Goal: Find specific page/section: Find specific page/section

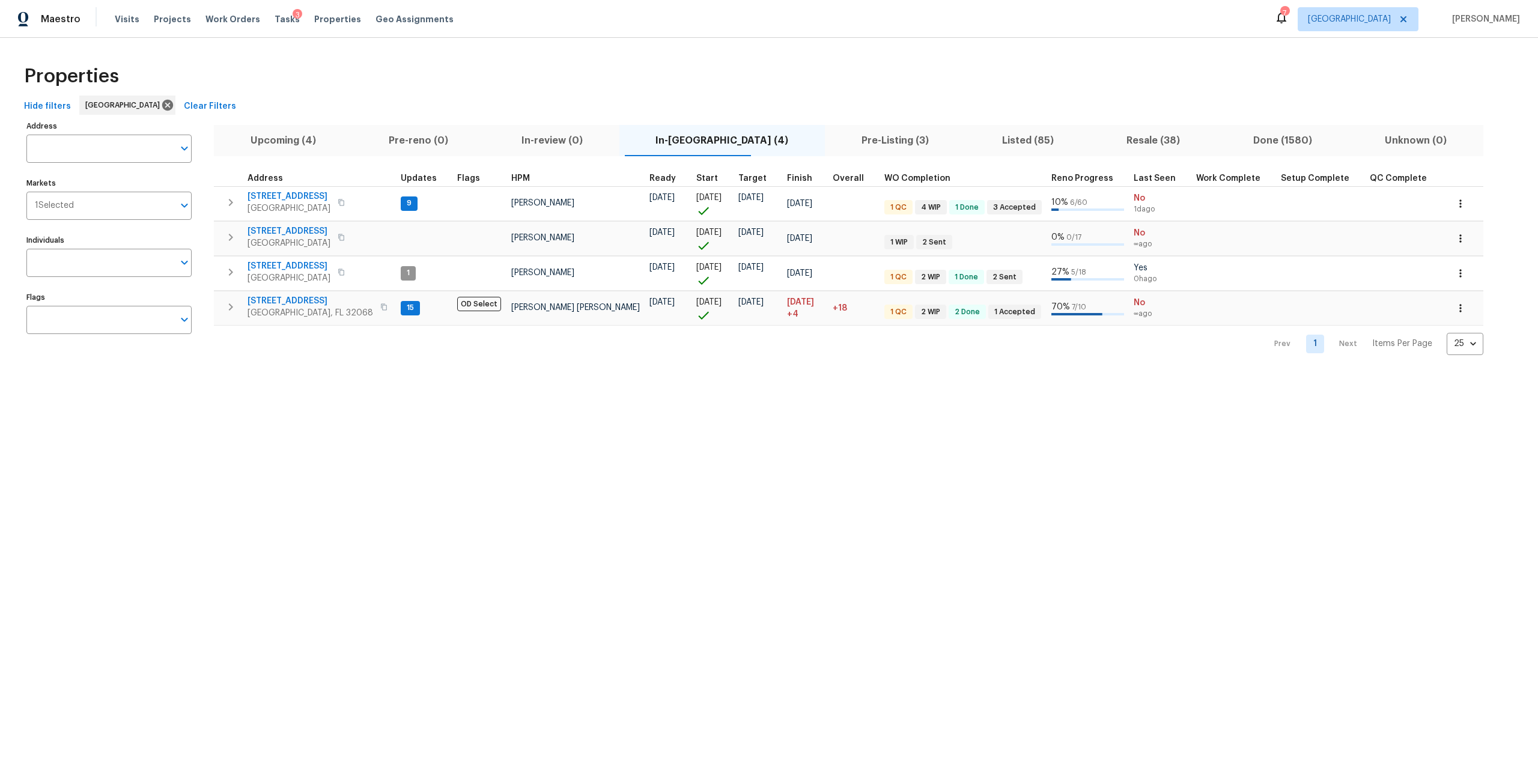
click at [275, 24] on div "Tasks 3" at bounding box center [288, 19] width 26 height 13
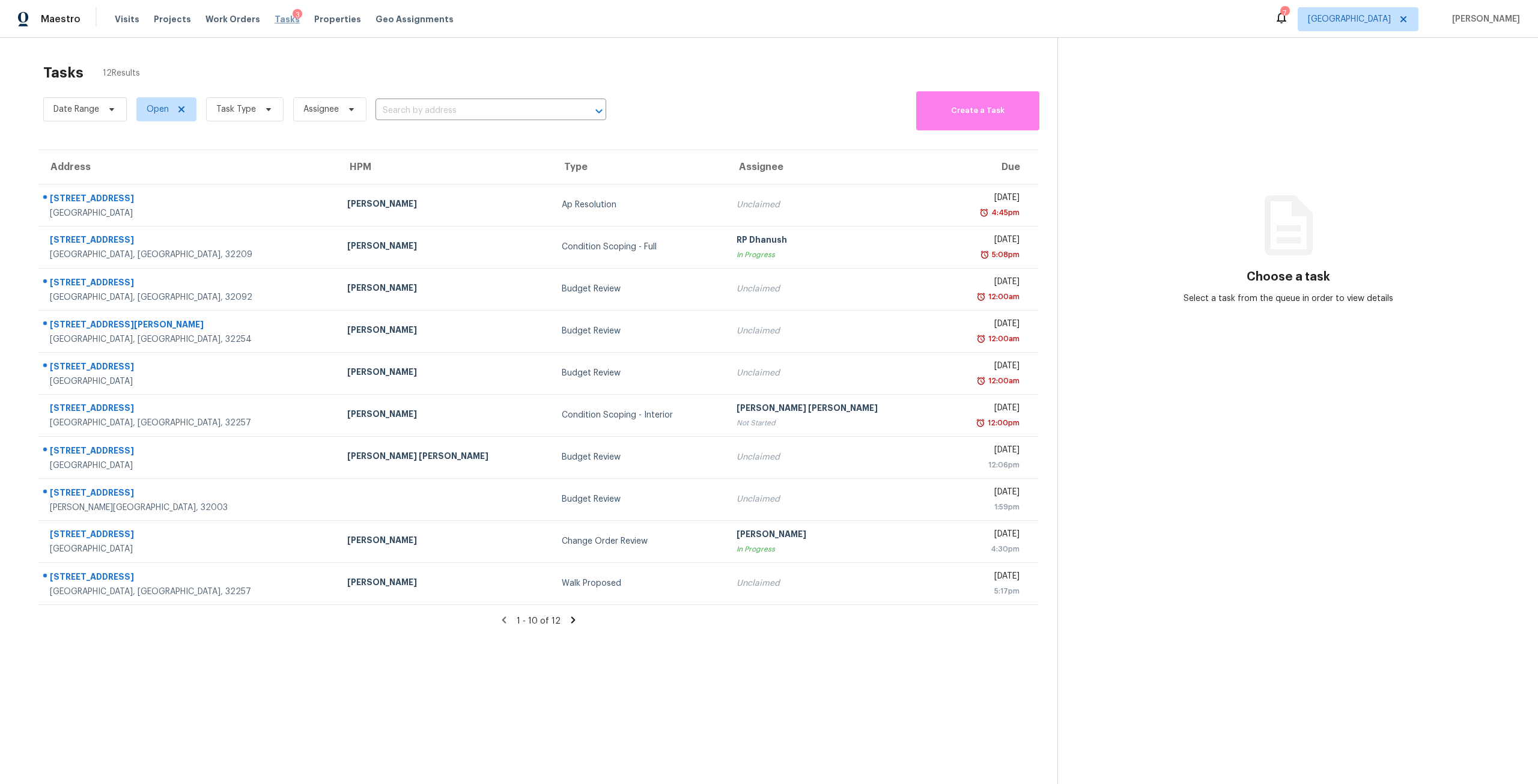
click at [276, 22] on span "Tasks" at bounding box center [288, 20] width 26 height 9
click at [266, 104] on span "Task Type" at bounding box center [244, 109] width 78 height 24
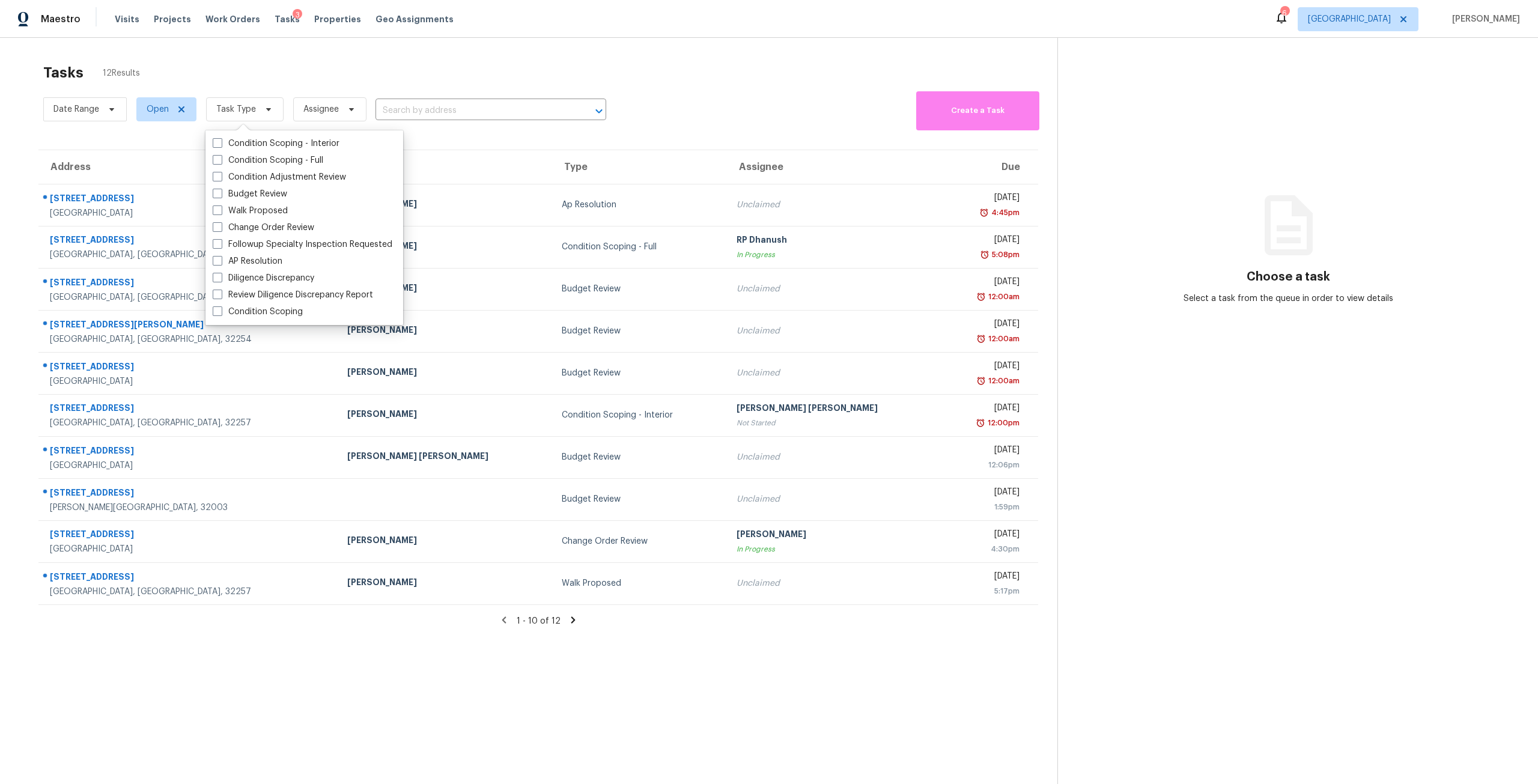
click at [546, 48] on div "Tasks 12 Results Date Range Open Task Type Assignee ​ Create a Task Address HPM…" at bounding box center [769, 429] width 1538 height 784
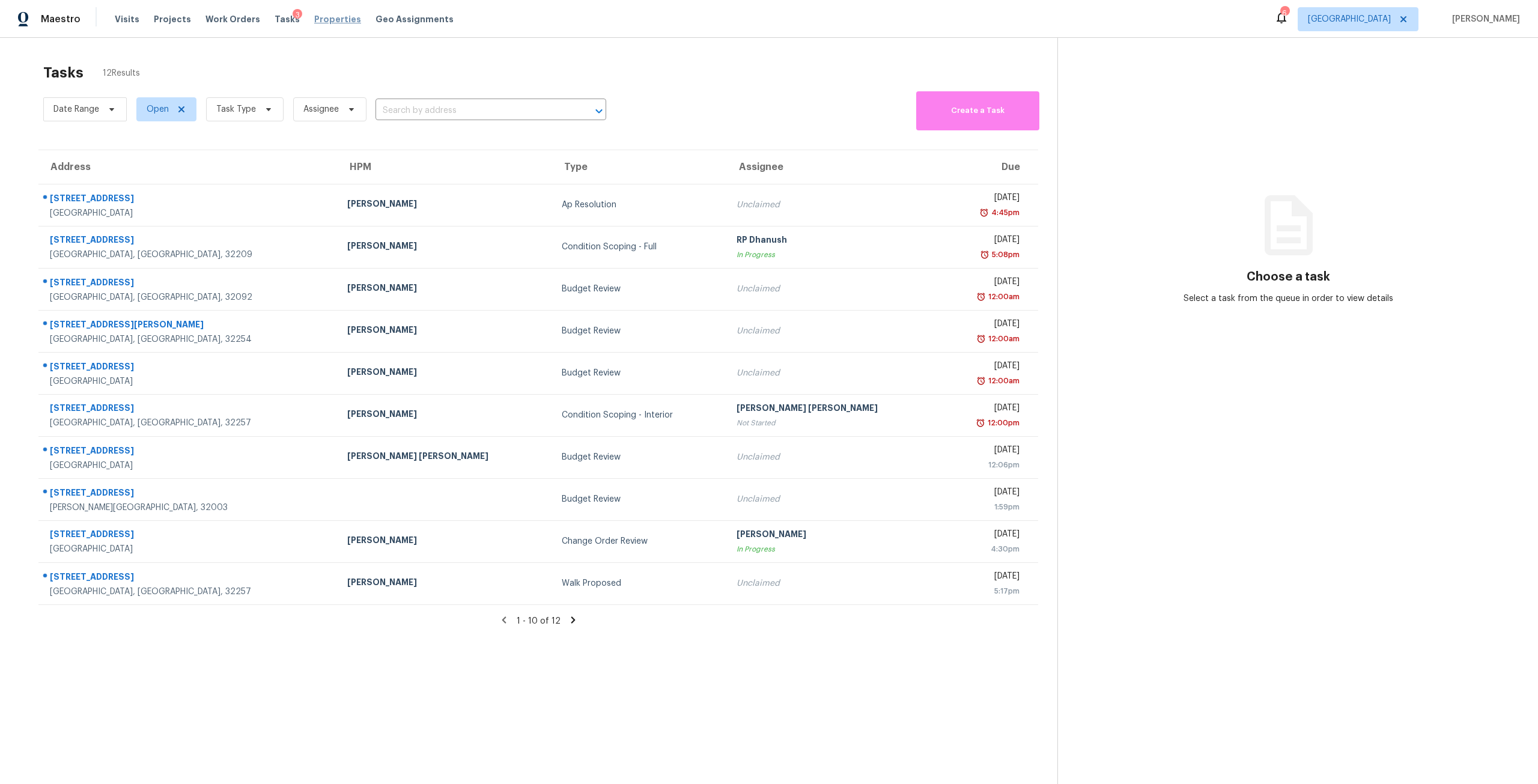
click at [314, 16] on span "Properties" at bounding box center [337, 19] width 47 height 12
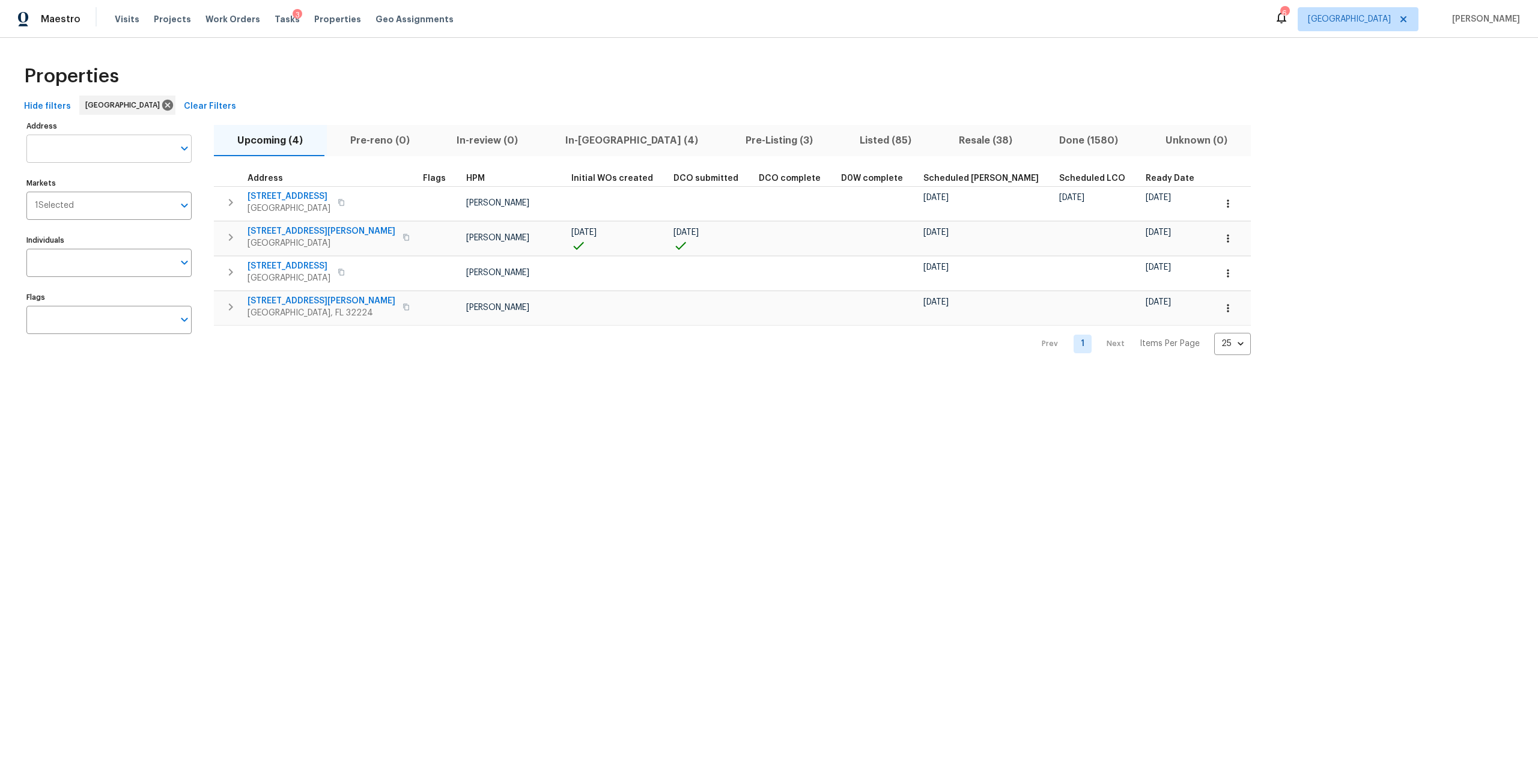
click at [152, 148] on input "Address" at bounding box center [100, 148] width 147 height 28
type input "bronson"
click at [129, 189] on li "8815 Bronson Ln Jacksonville FL 32219" at bounding box center [108, 179] width 166 height 20
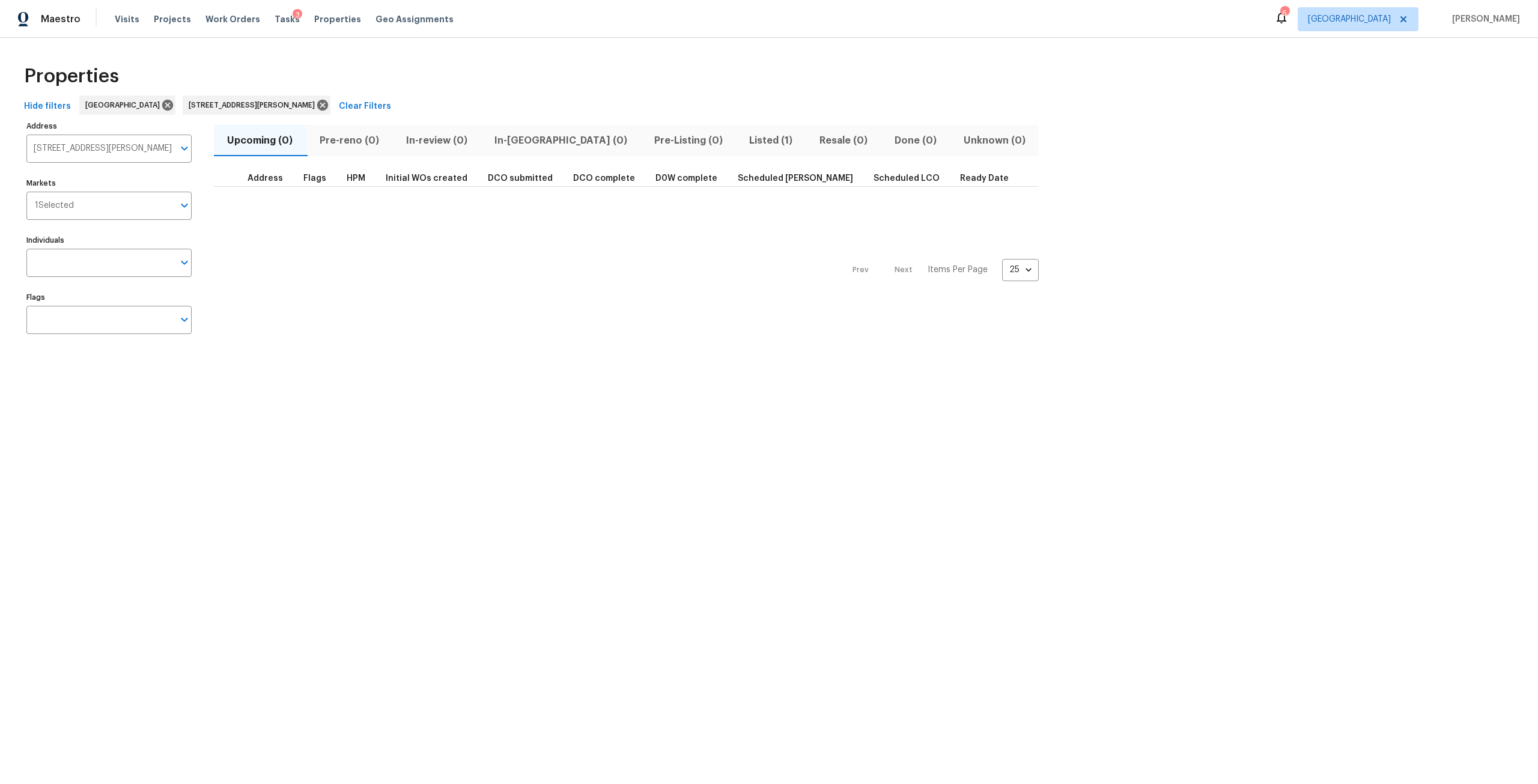
click at [743, 142] on span "Listed (1)" at bounding box center [771, 141] width 55 height 17
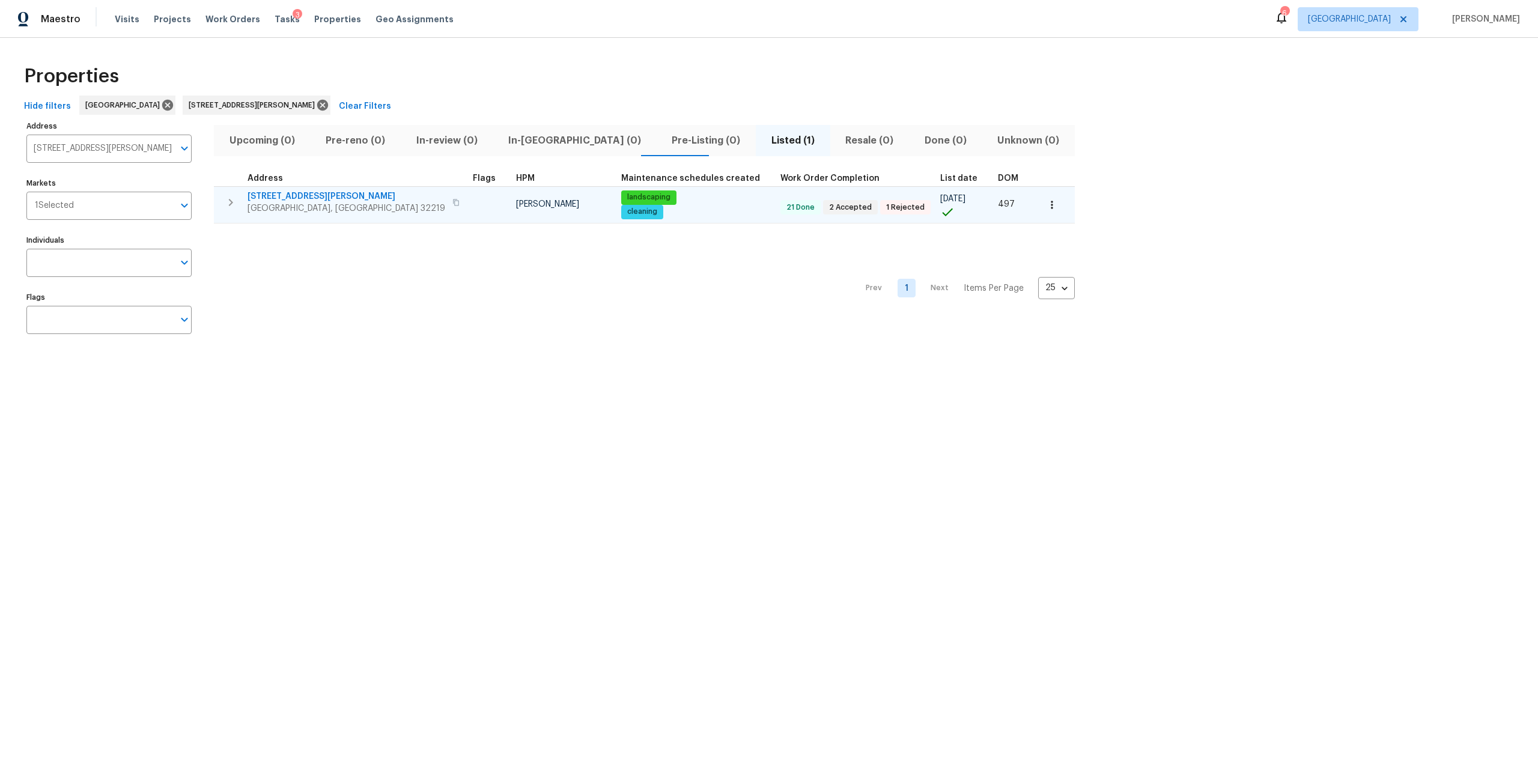
click at [299, 200] on span "[STREET_ADDRESS][PERSON_NAME]" at bounding box center [347, 196] width 198 height 12
click at [1039, 213] on button "button" at bounding box center [1052, 205] width 26 height 26
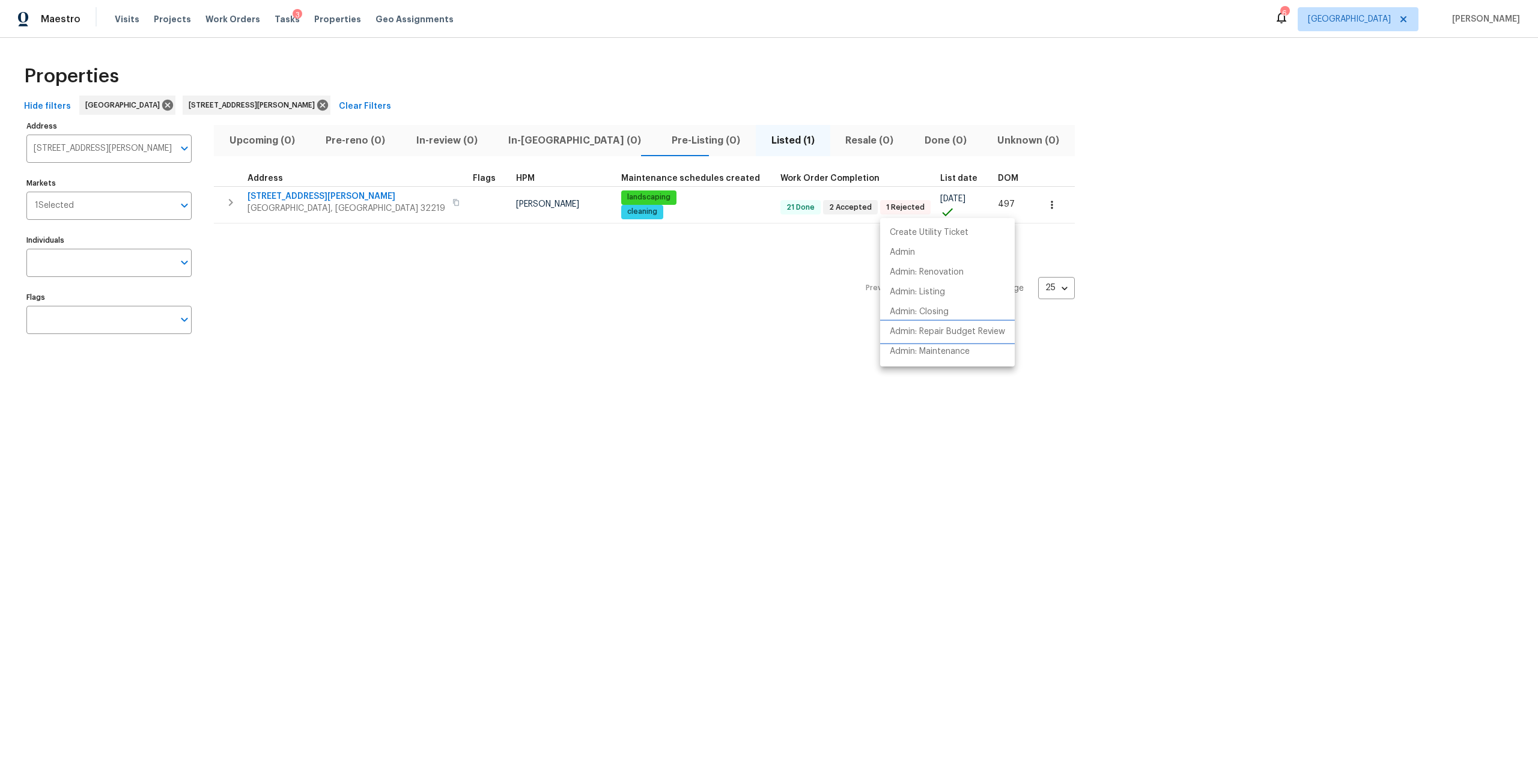
click at [969, 332] on p "Admin: Repair Budget Review" at bounding box center [947, 332] width 115 height 13
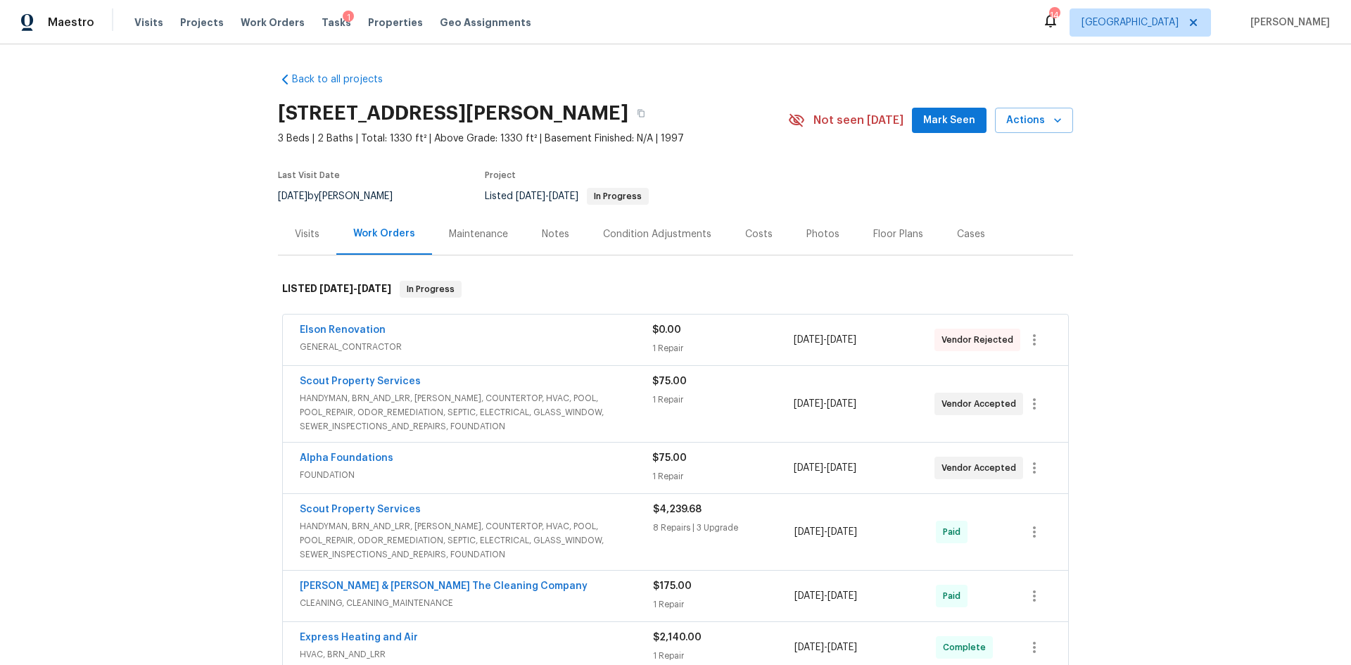
click at [813, 239] on div "Photos" at bounding box center [823, 234] width 33 height 14
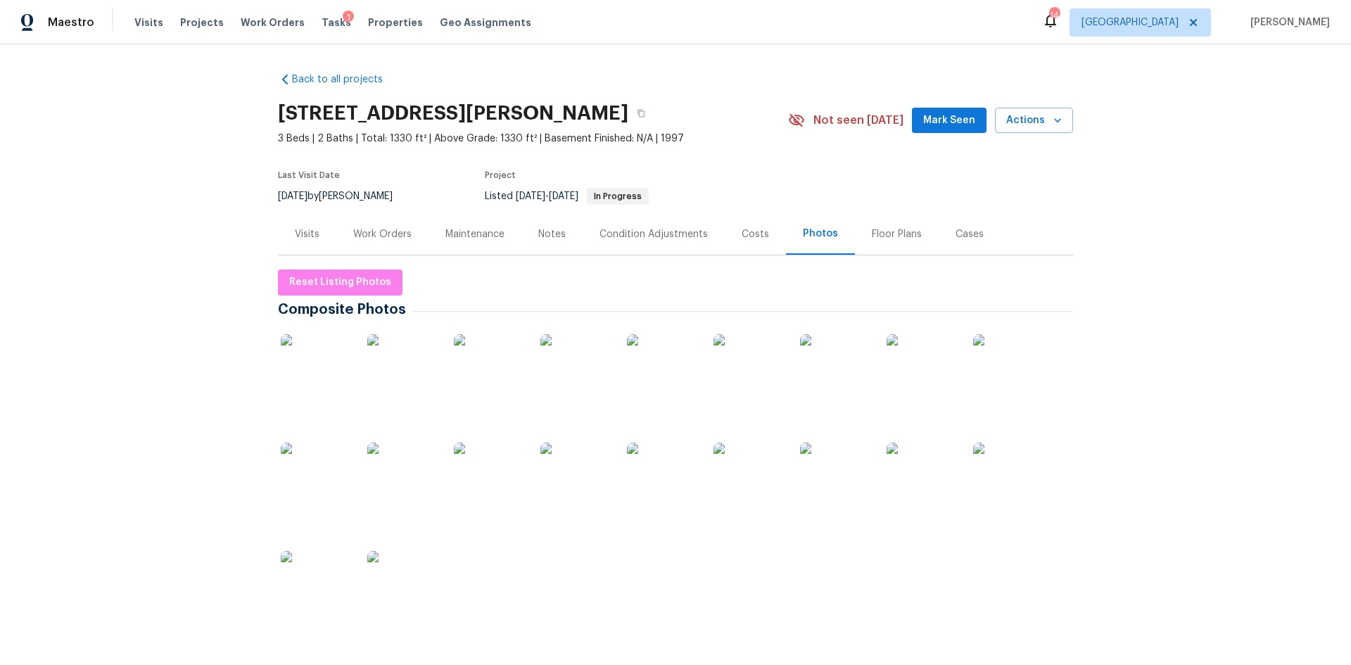
click at [763, 471] on img at bounding box center [749, 478] width 70 height 70
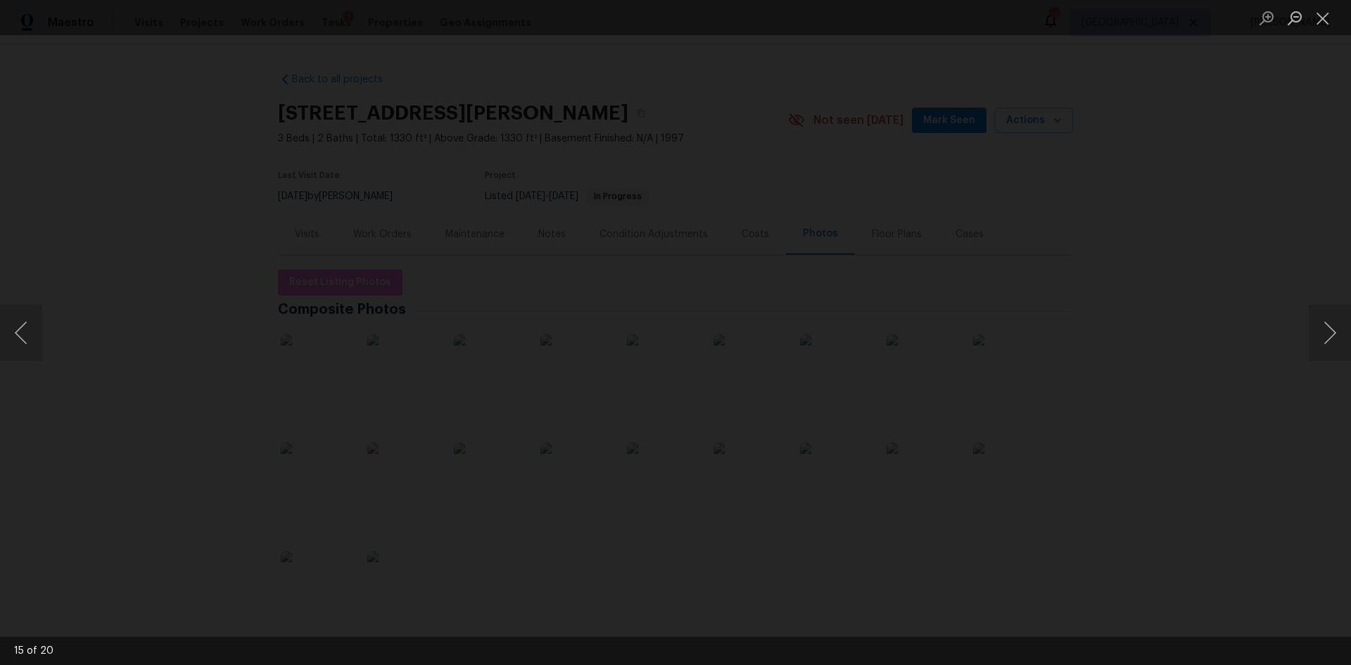
click at [1330, 352] on button "Next image" at bounding box center [1330, 333] width 42 height 56
click at [1328, 349] on button "Next image" at bounding box center [1330, 333] width 42 height 56
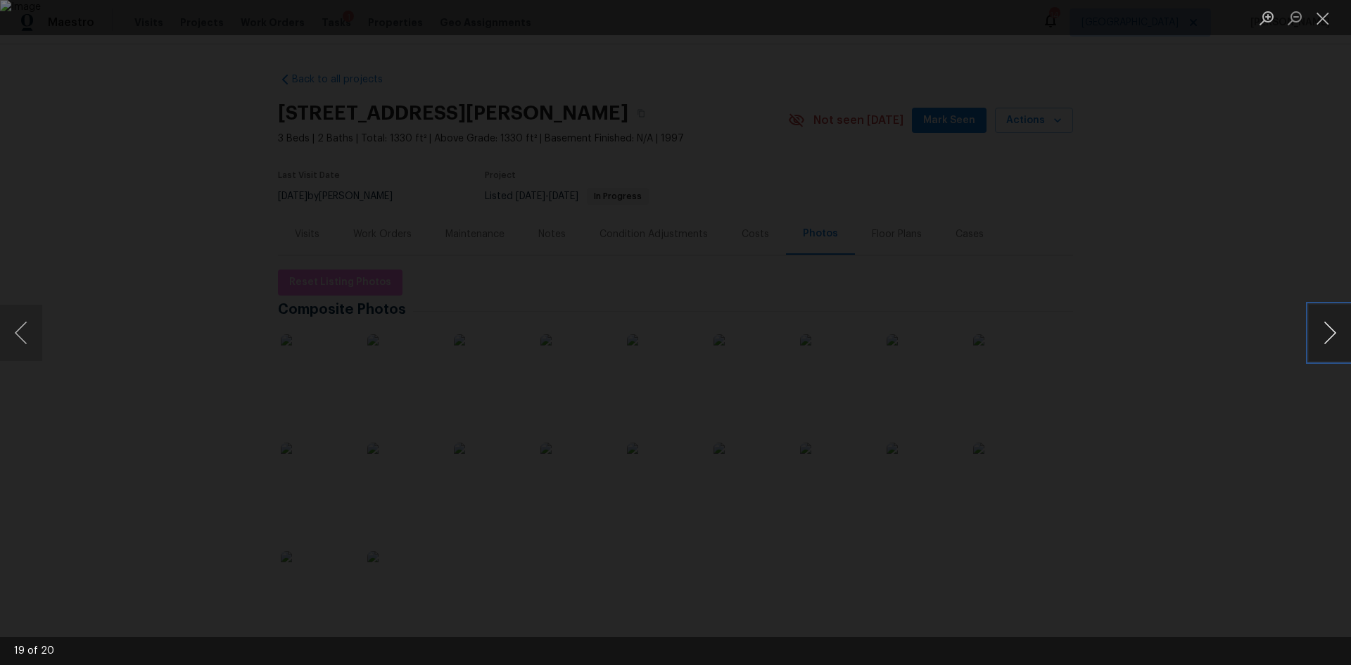
click at [1328, 349] on button "Next image" at bounding box center [1330, 333] width 42 height 56
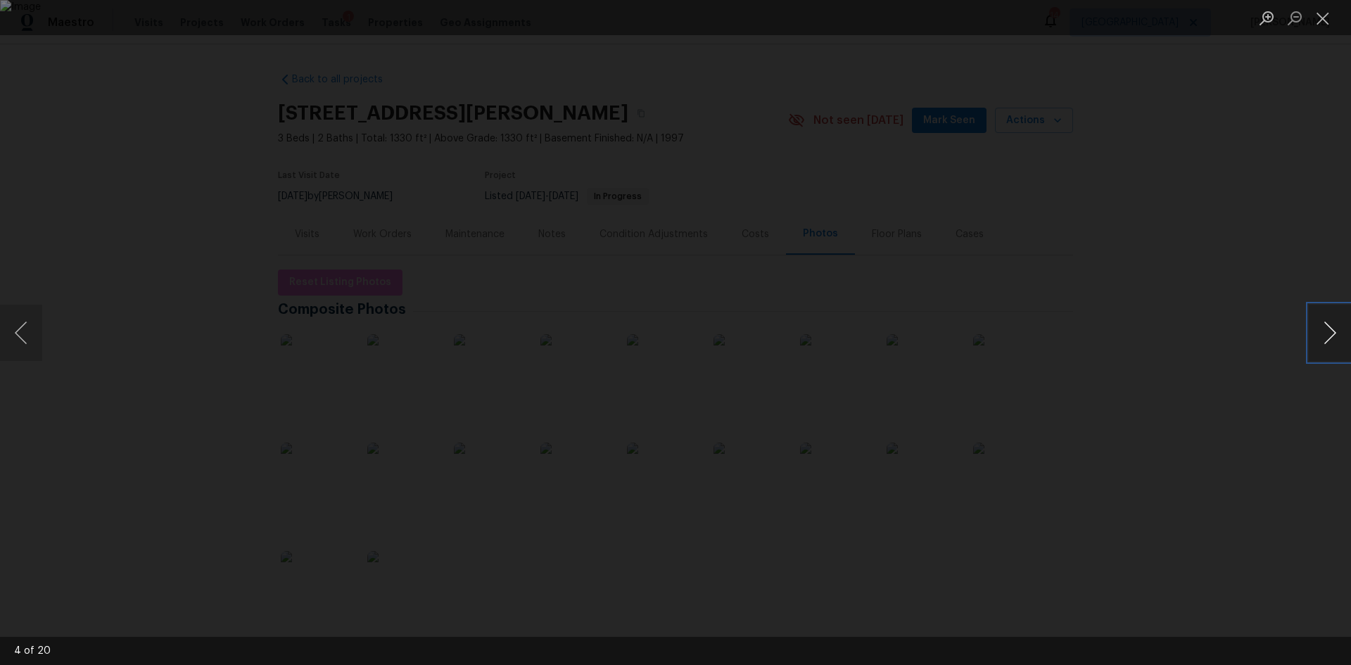
click at [1328, 349] on button "Next image" at bounding box center [1330, 333] width 42 height 56
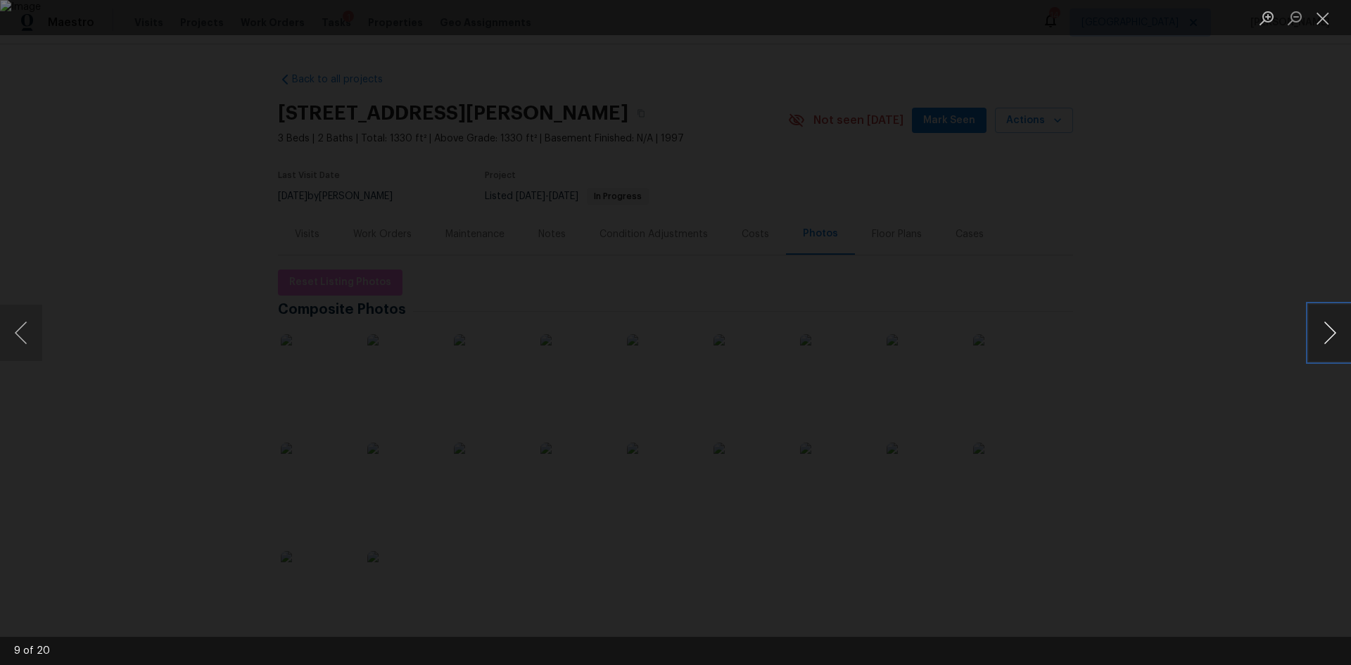
click at [1328, 349] on button "Next image" at bounding box center [1330, 333] width 42 height 56
drag, startPoint x: 1313, startPoint y: 25, endPoint x: 1321, endPoint y: 25, distance: 7.7
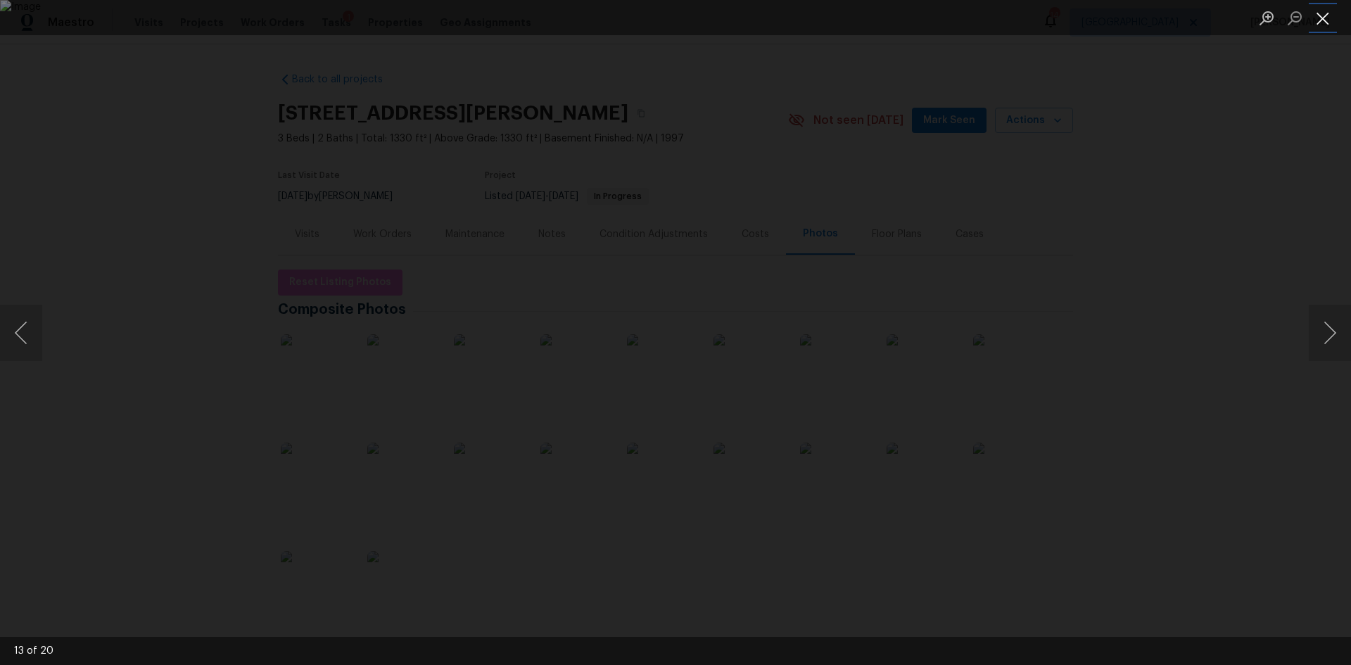
click at [1321, 25] on button "Close lightbox" at bounding box center [1323, 18] width 28 height 25
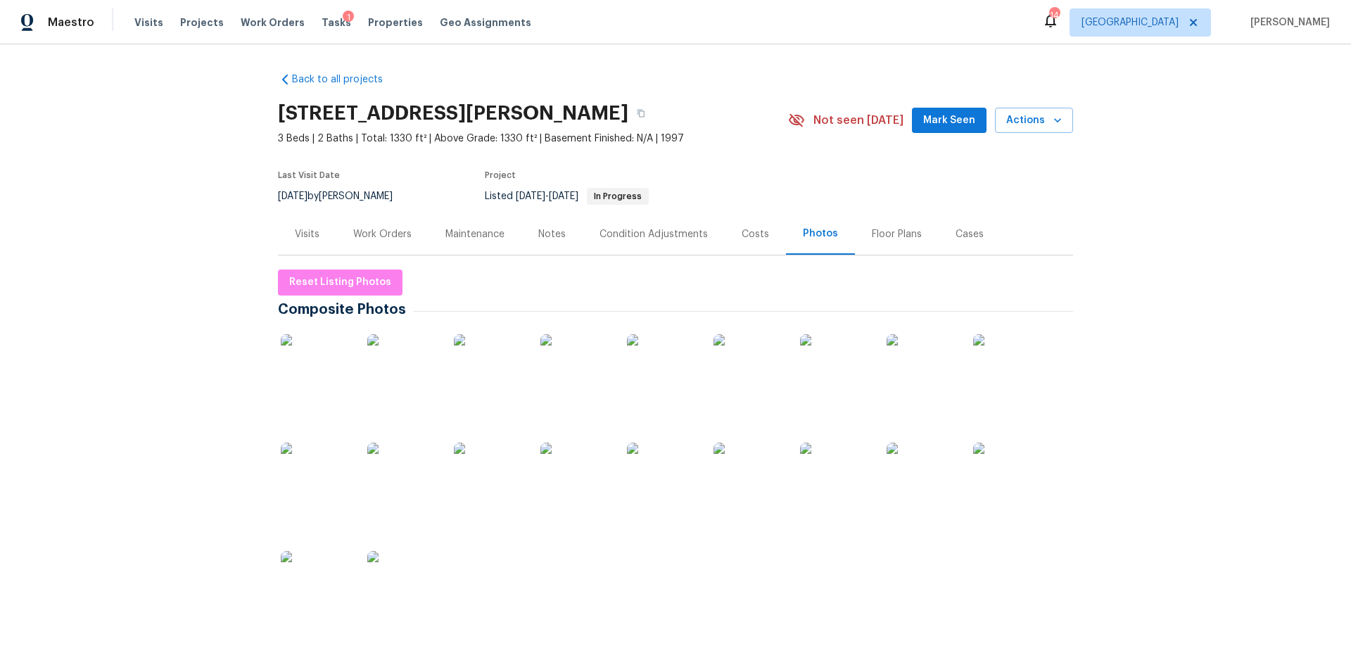
click at [629, 239] on div "Condition Adjustments" at bounding box center [654, 234] width 108 height 14
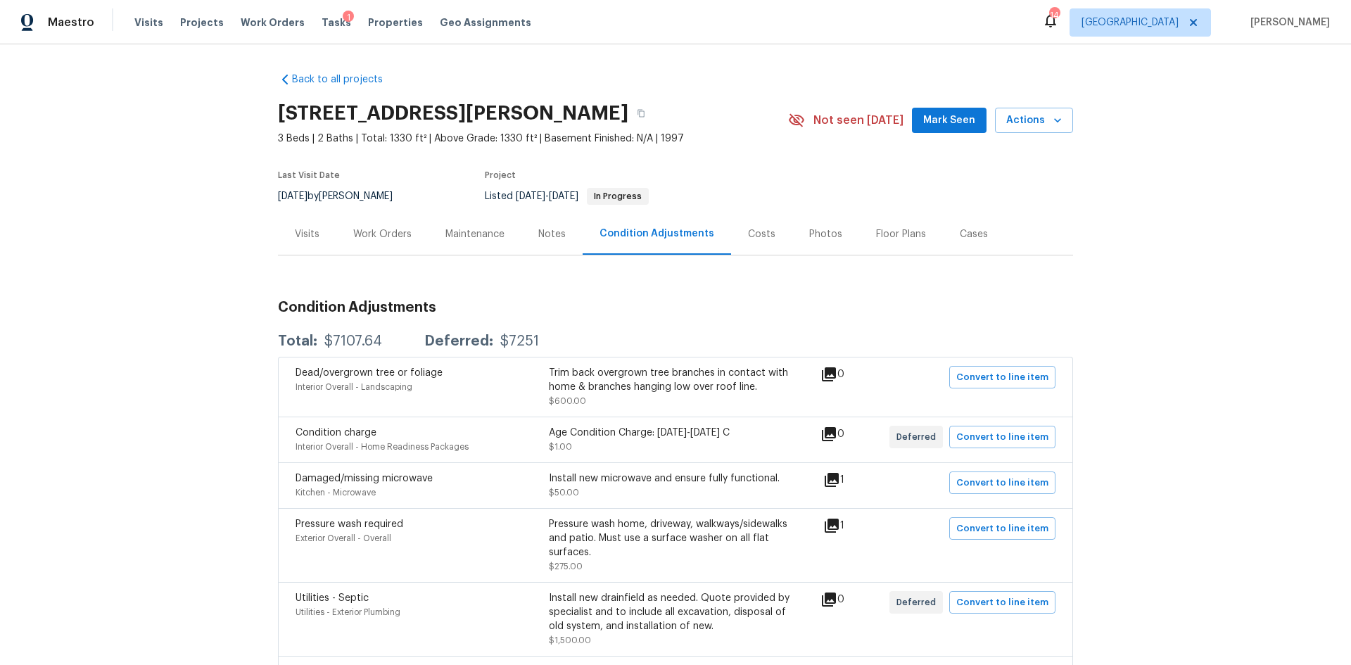
click at [347, 220] on div "Work Orders" at bounding box center [382, 234] width 92 height 42
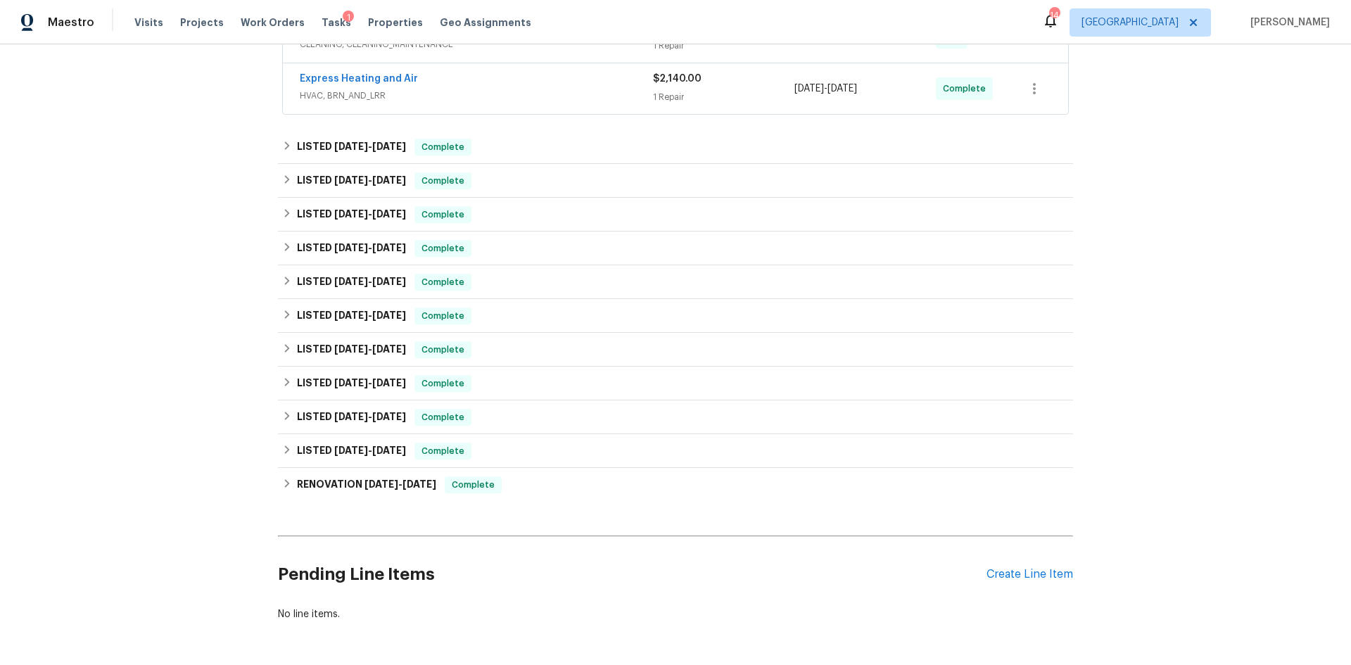
scroll to position [551, 0]
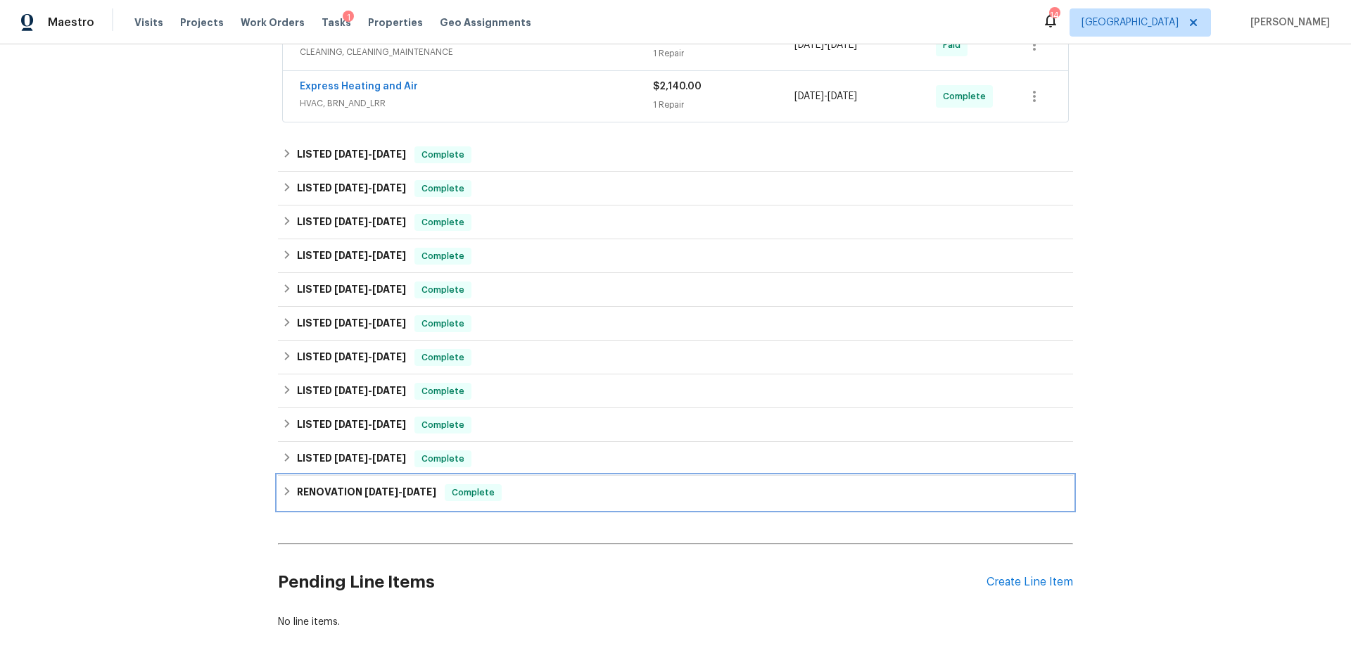
click at [428, 490] on span "[DATE]" at bounding box center [420, 492] width 34 height 10
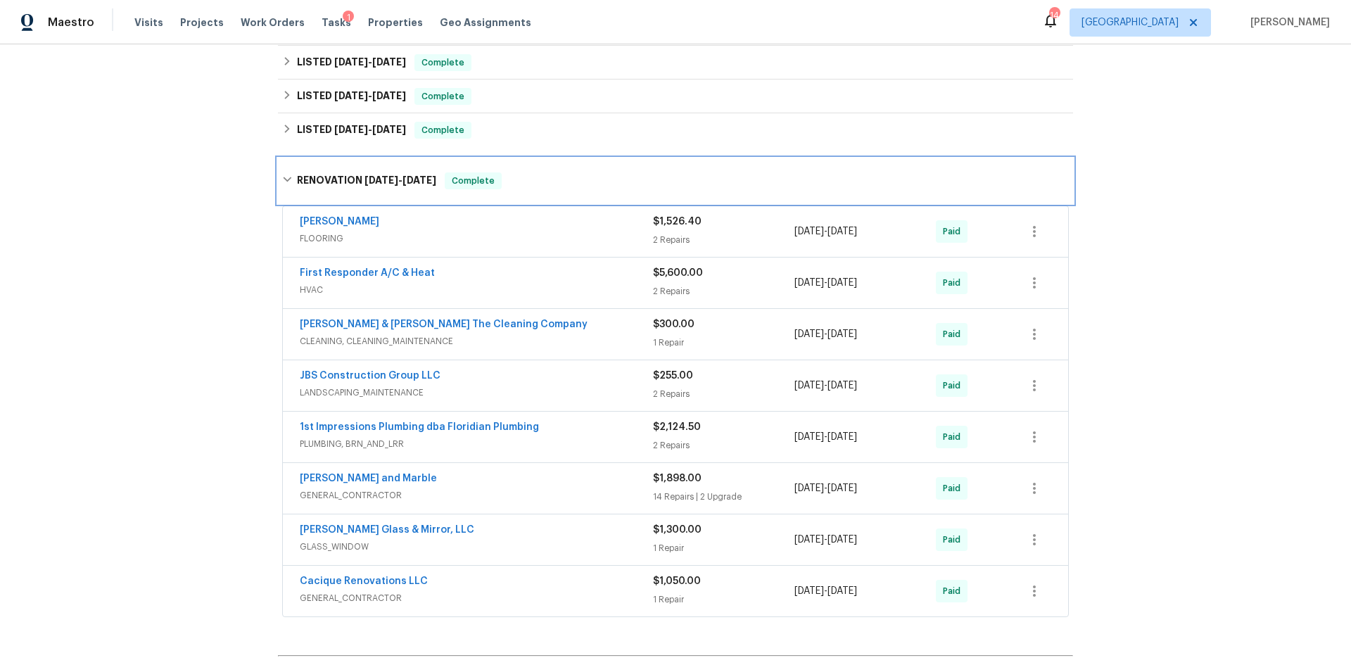
scroll to position [833, 0]
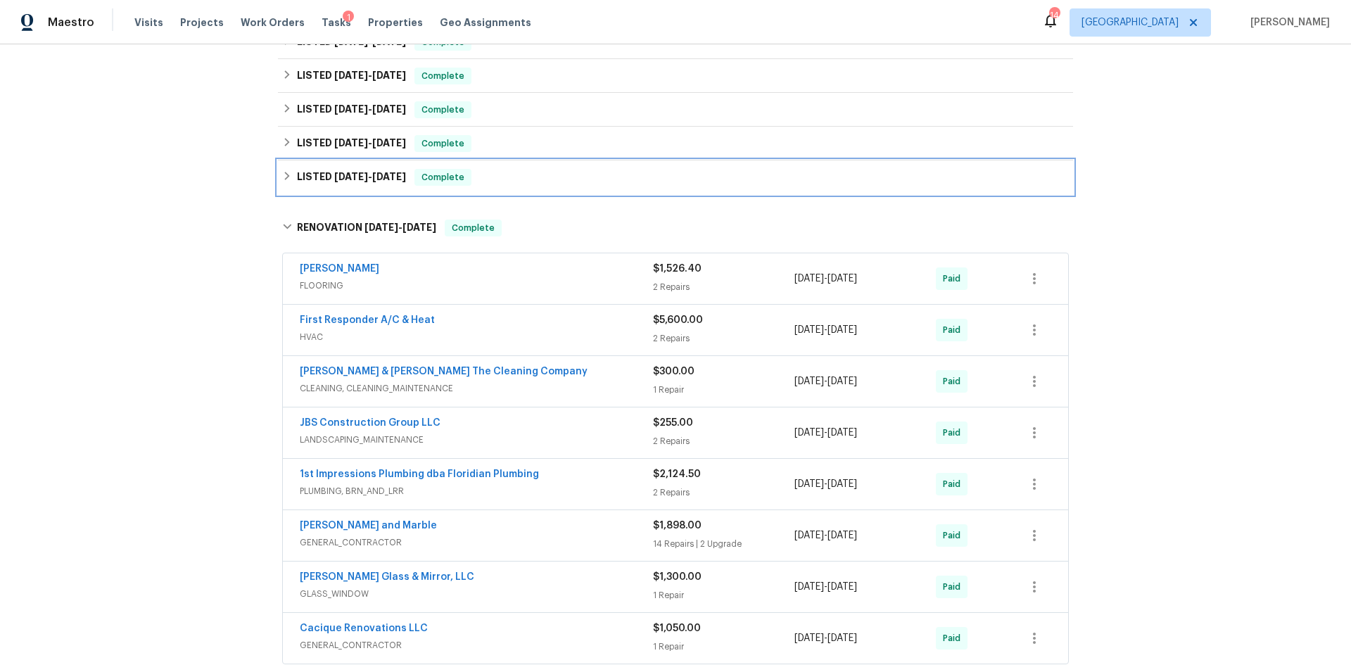
click at [382, 184] on h6 "LISTED [DATE] - [DATE]" at bounding box center [351, 177] width 109 height 17
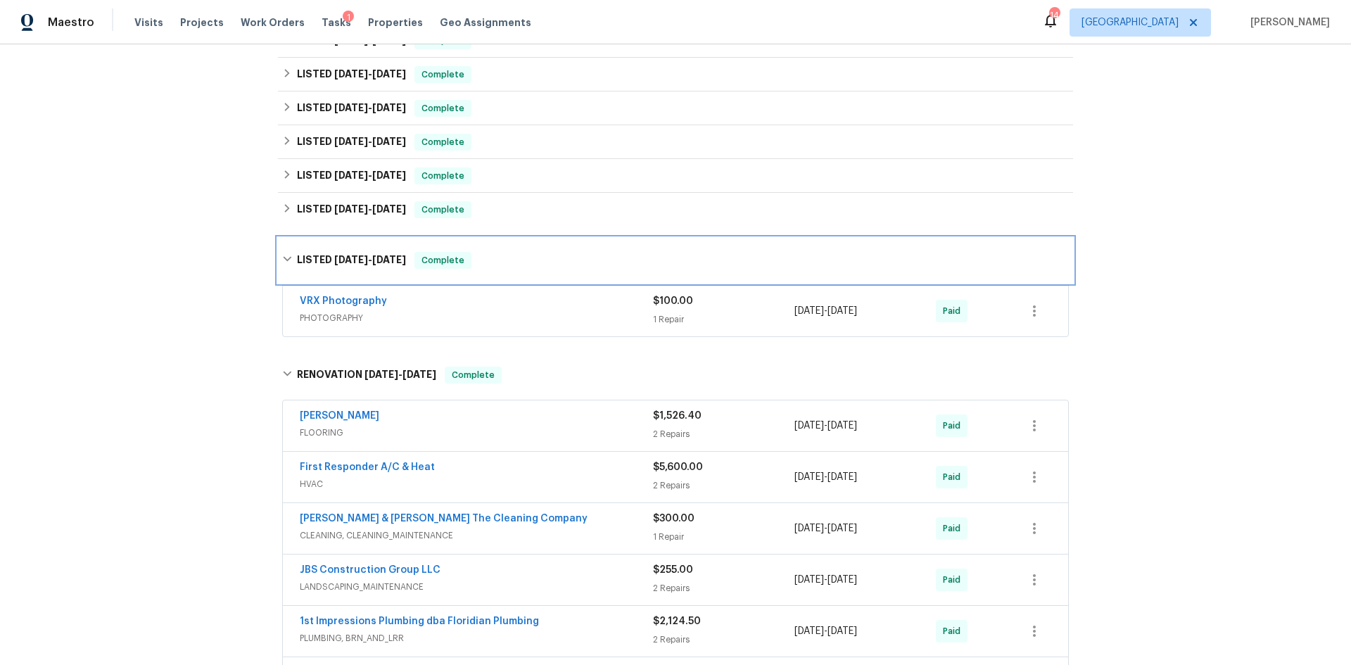
scroll to position [692, 0]
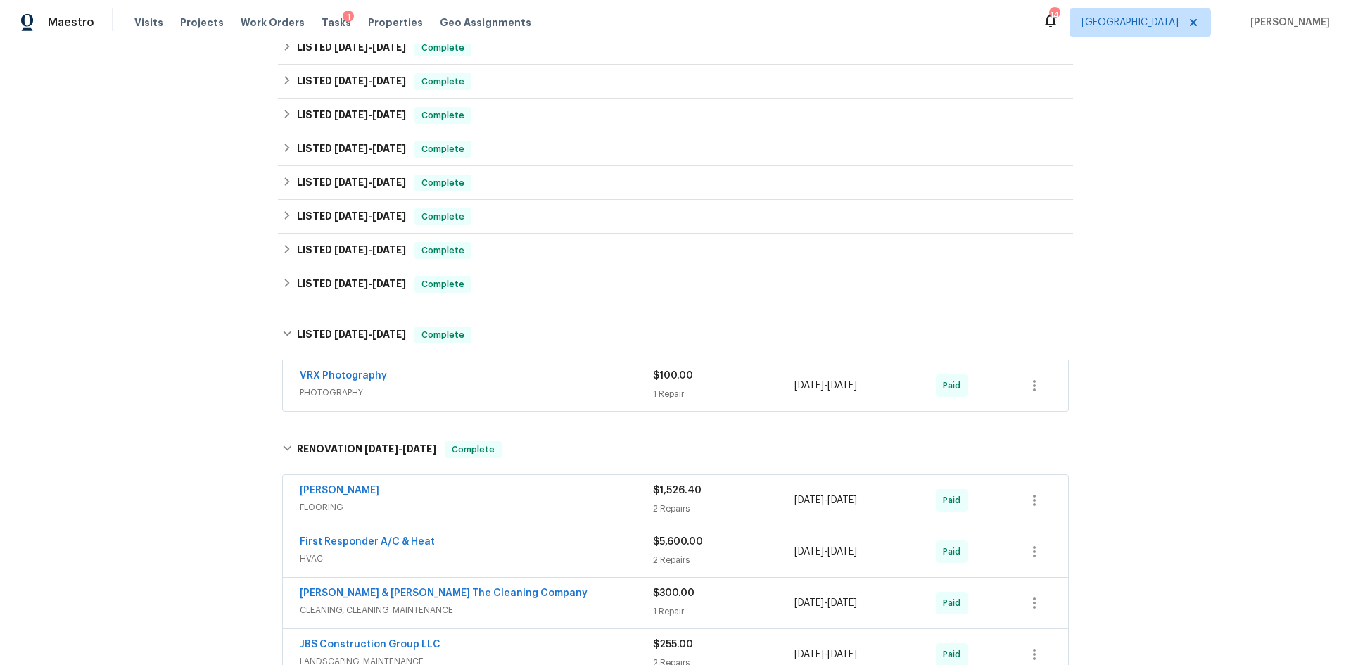
click at [389, 303] on div "Back to all projects [STREET_ADDRESS][PERSON_NAME] 3 Beds | 2 Baths | Total: 13…" at bounding box center [675, 195] width 795 height 1652
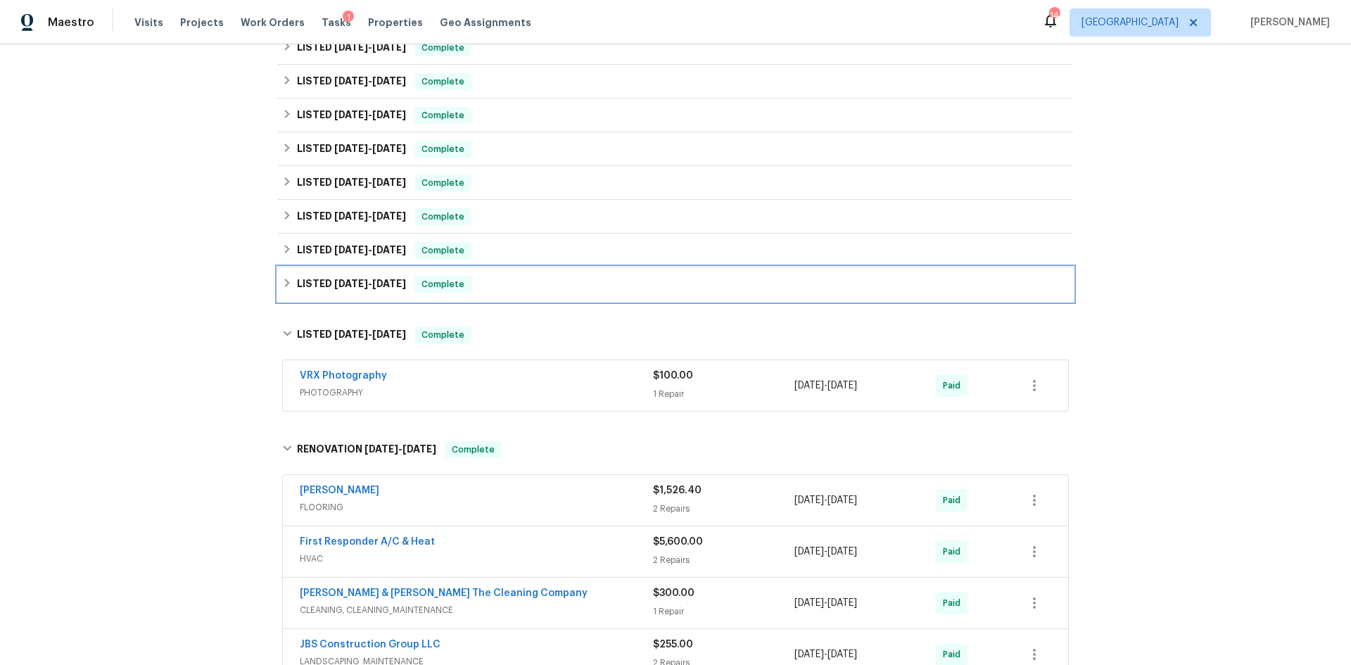
click at [391, 295] on div "LISTED [DATE] - [DATE] Complete" at bounding box center [675, 284] width 795 height 34
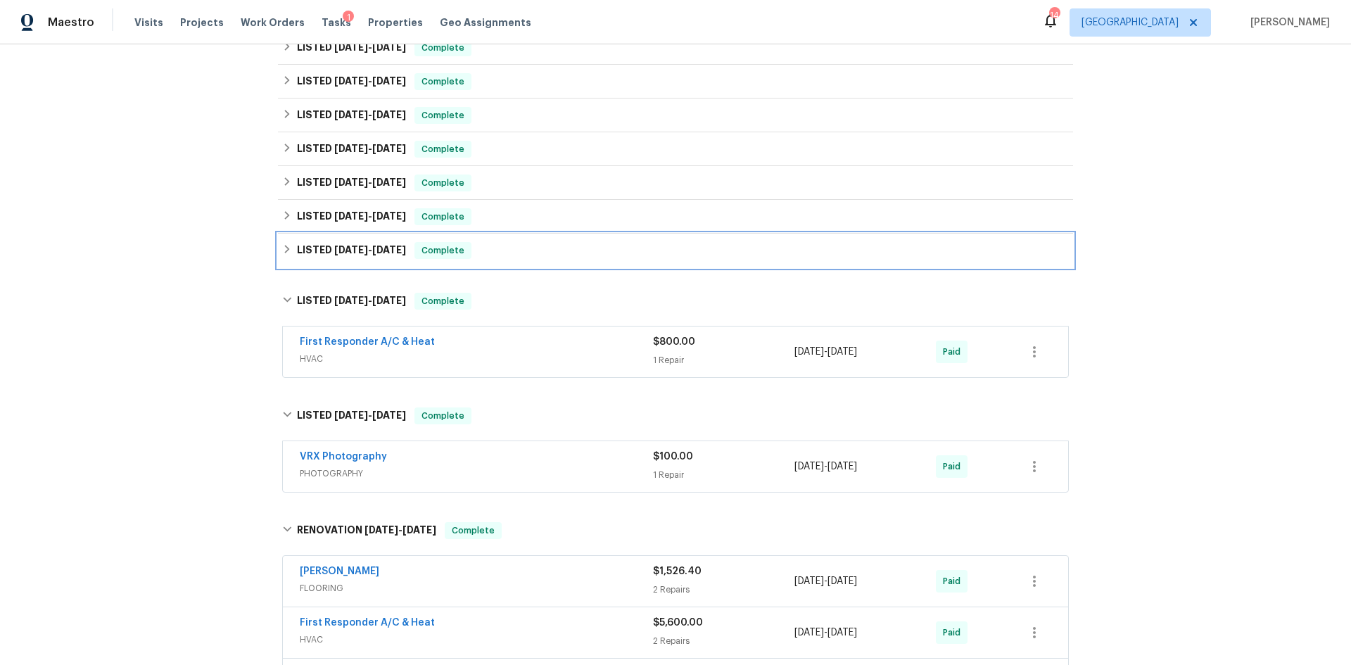
click at [377, 248] on span "[DATE]" at bounding box center [389, 250] width 34 height 10
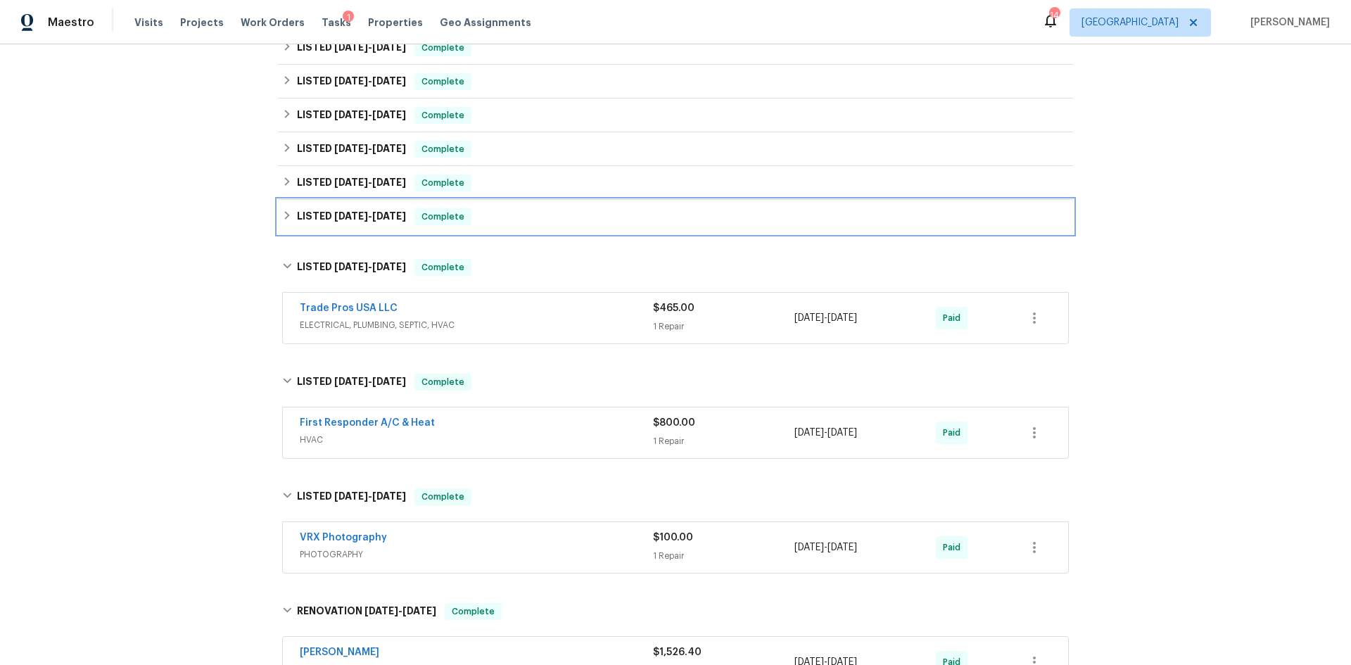
click at [382, 210] on h6 "LISTED [DATE] - [DATE]" at bounding box center [351, 216] width 109 height 17
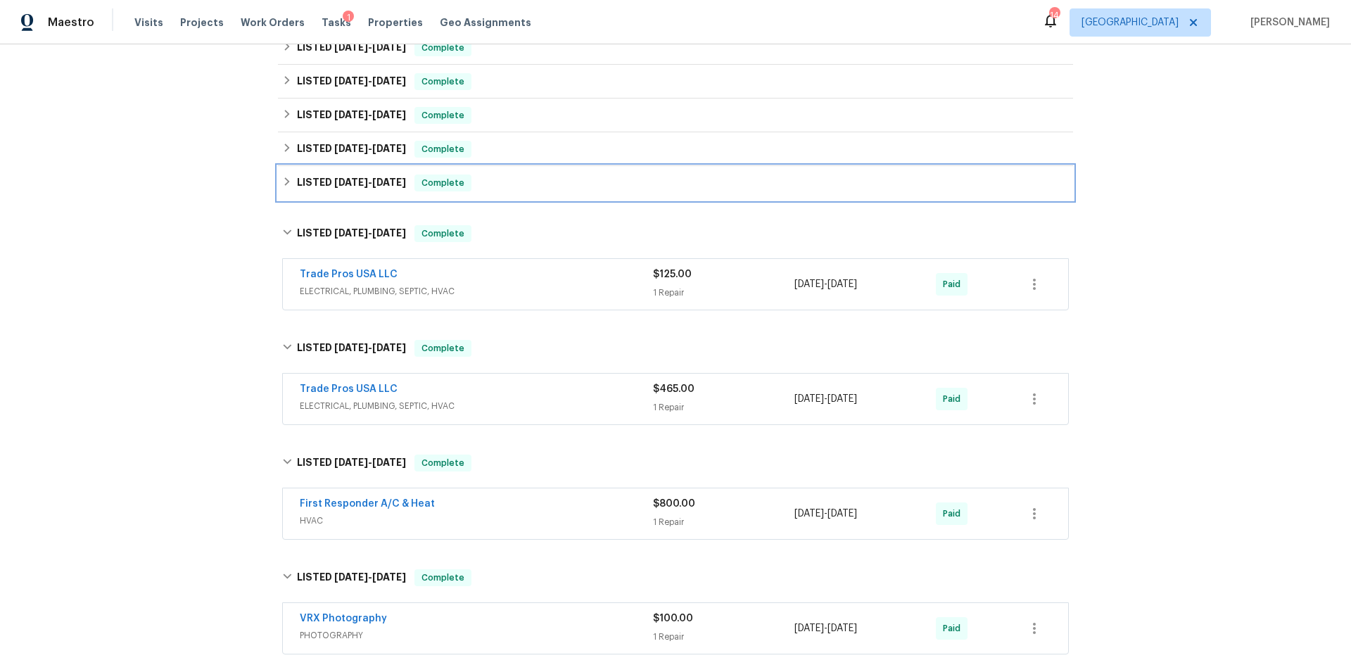
click at [360, 170] on div "LISTED [DATE] - [DATE] Complete" at bounding box center [675, 183] width 795 height 34
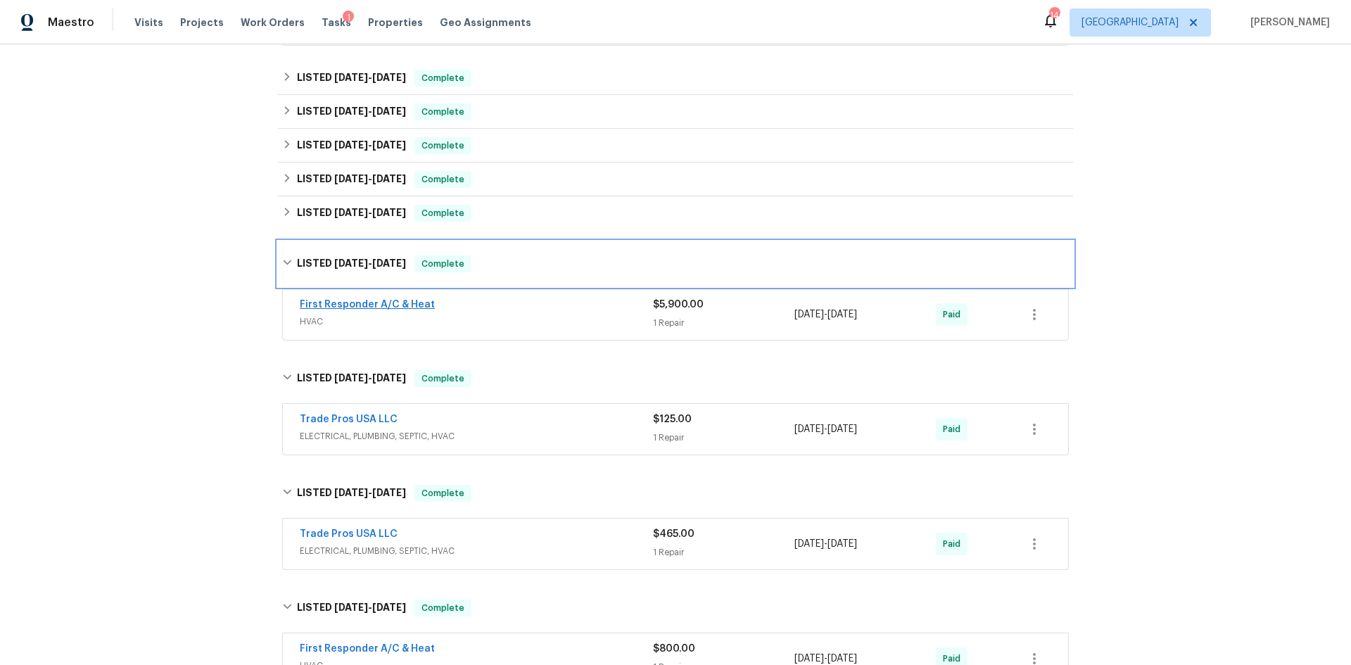
scroll to position [622, 0]
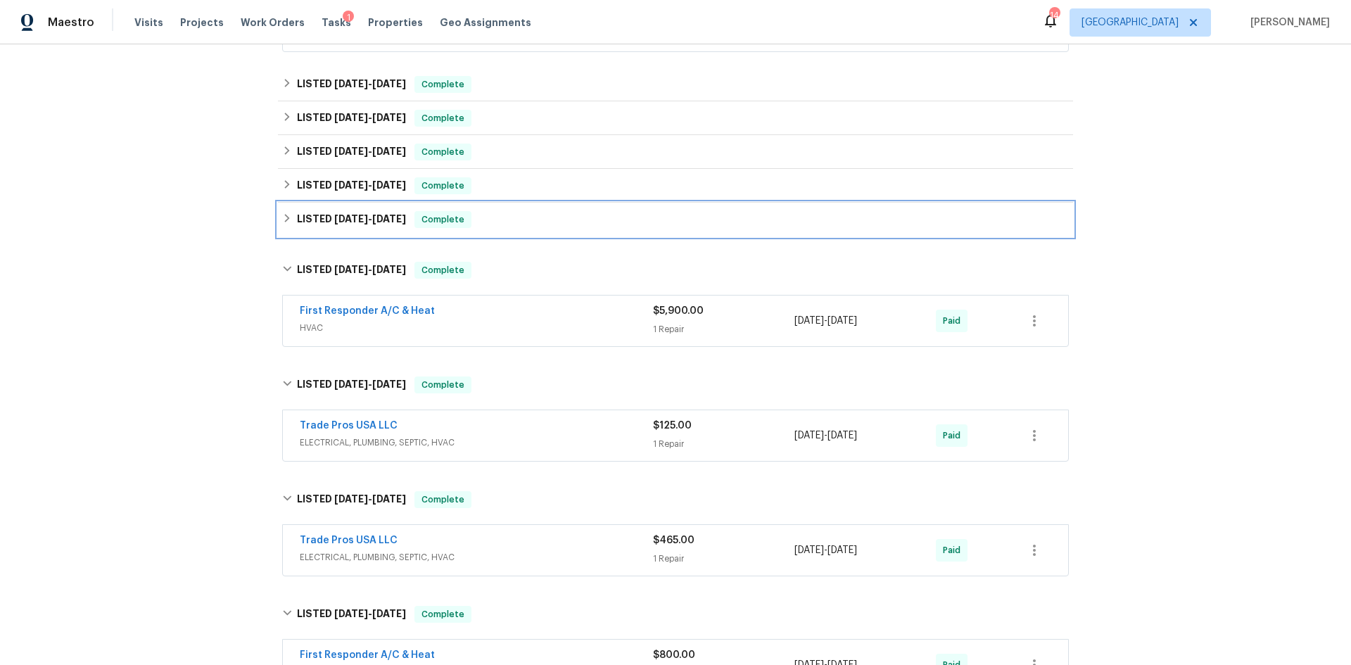
click at [376, 220] on span "[DATE]" at bounding box center [389, 219] width 34 height 10
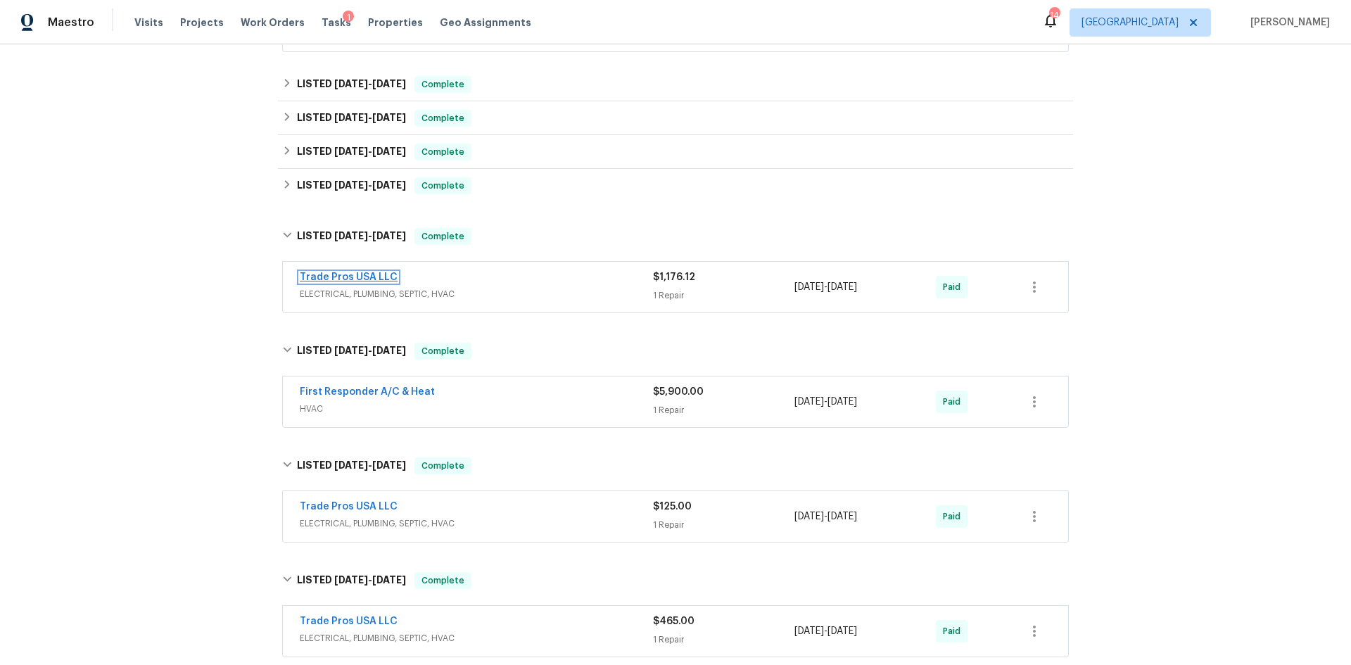
click at [363, 274] on link "Trade Pros USA LLC" at bounding box center [349, 277] width 98 height 10
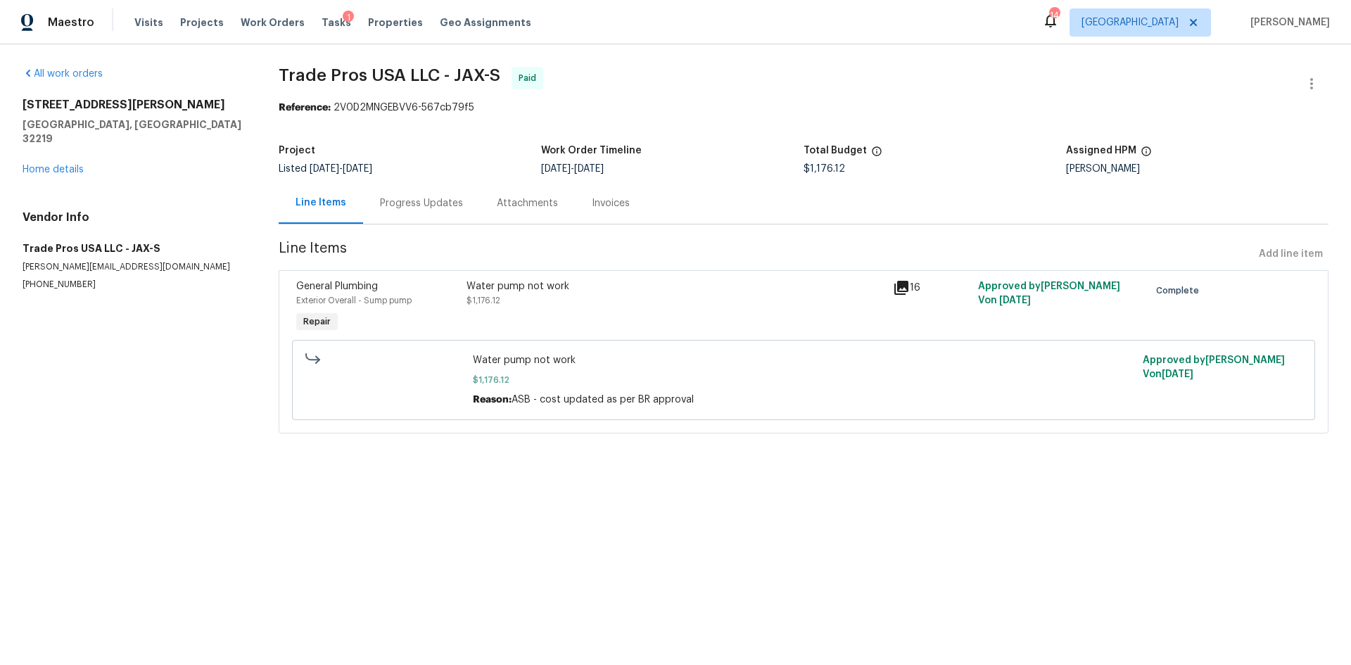
click at [75, 163] on div "All work orders [STREET_ADDRESS][PERSON_NAME] Home details Vendor Info Trade Pr…" at bounding box center [134, 179] width 222 height 224
click at [75, 165] on link "Home details" at bounding box center [53, 170] width 61 height 10
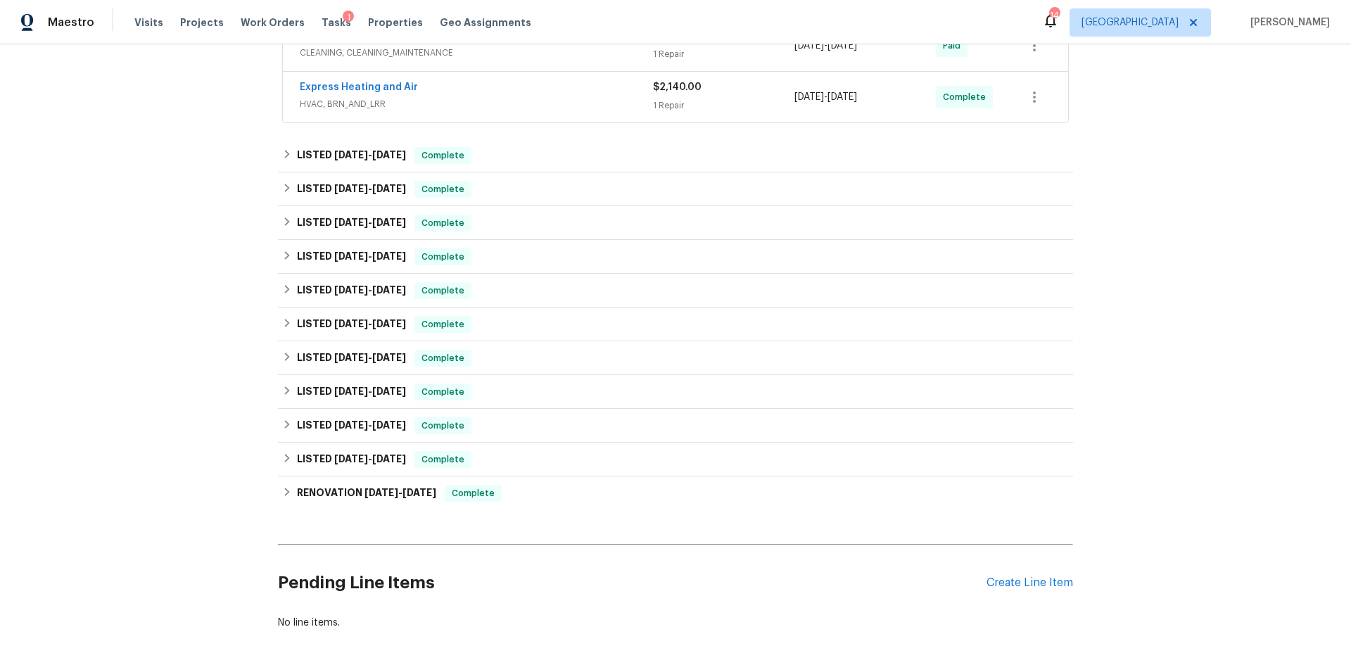
scroll to position [622, 0]
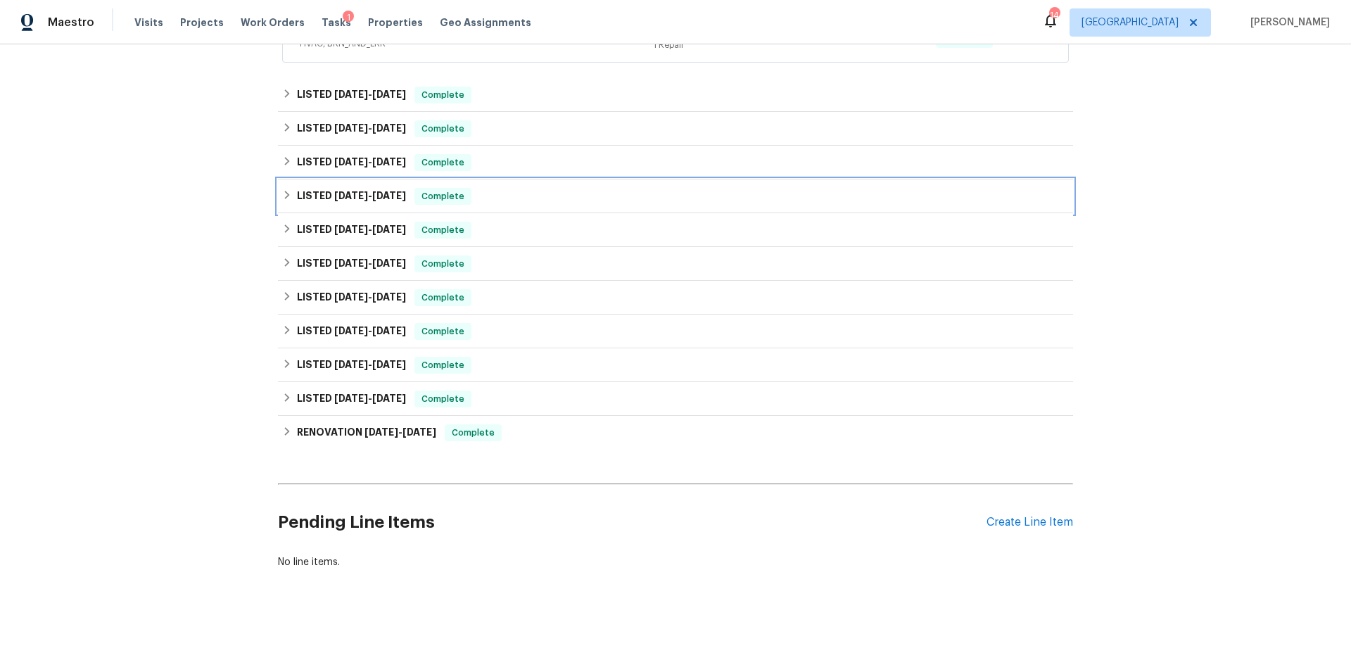
click at [336, 188] on h6 "LISTED [DATE] - [DATE]" at bounding box center [351, 196] width 109 height 17
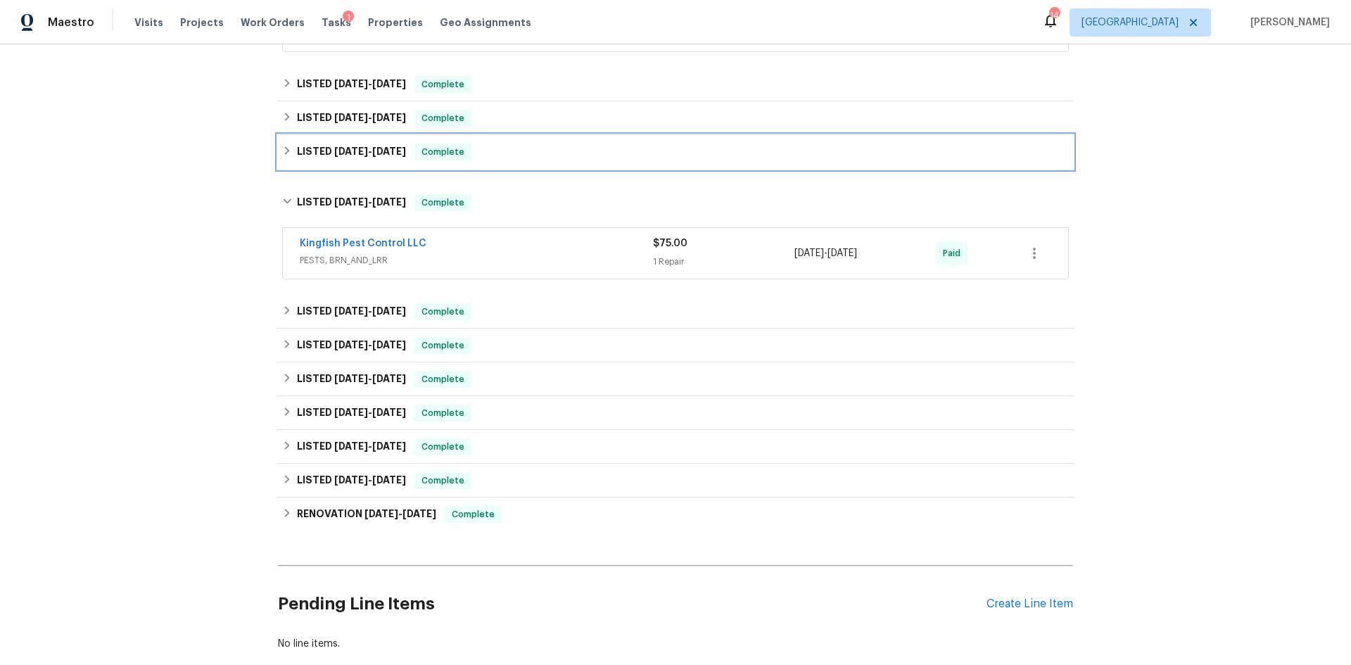
click at [367, 151] on span "[DATE] - [DATE]" at bounding box center [370, 151] width 72 height 10
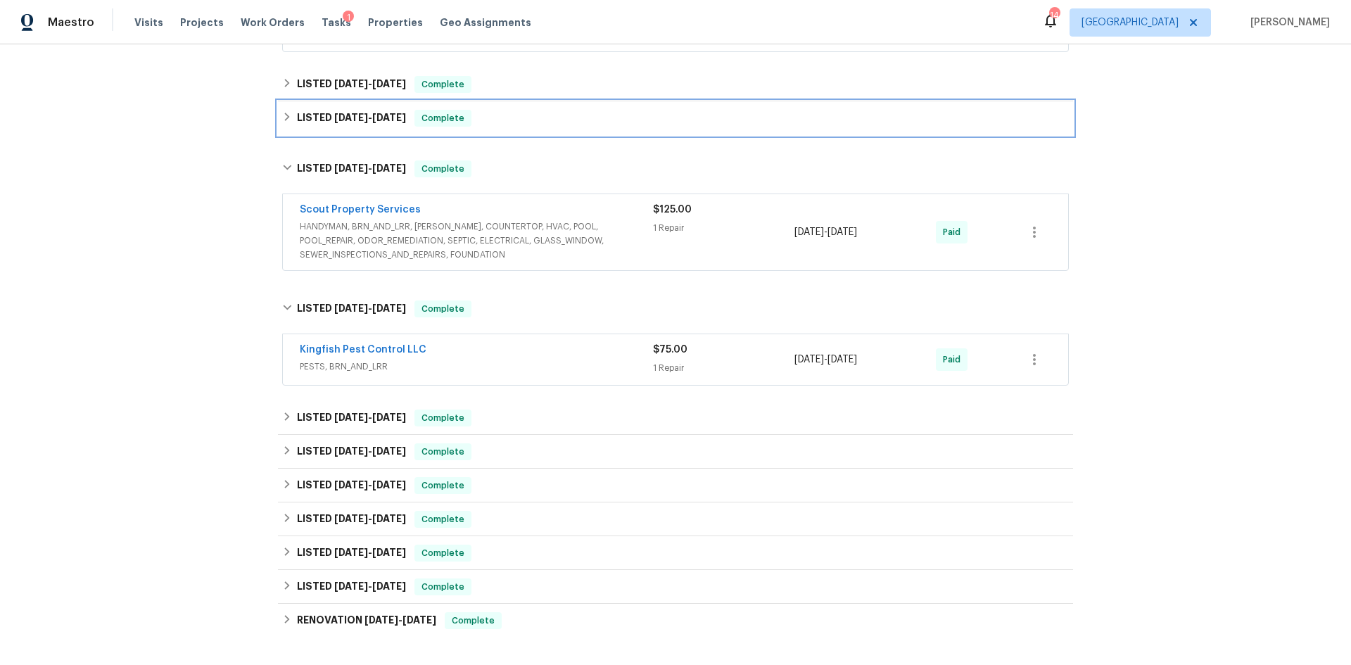
click at [372, 125] on h6 "LISTED [DATE] - [DATE]" at bounding box center [351, 118] width 109 height 17
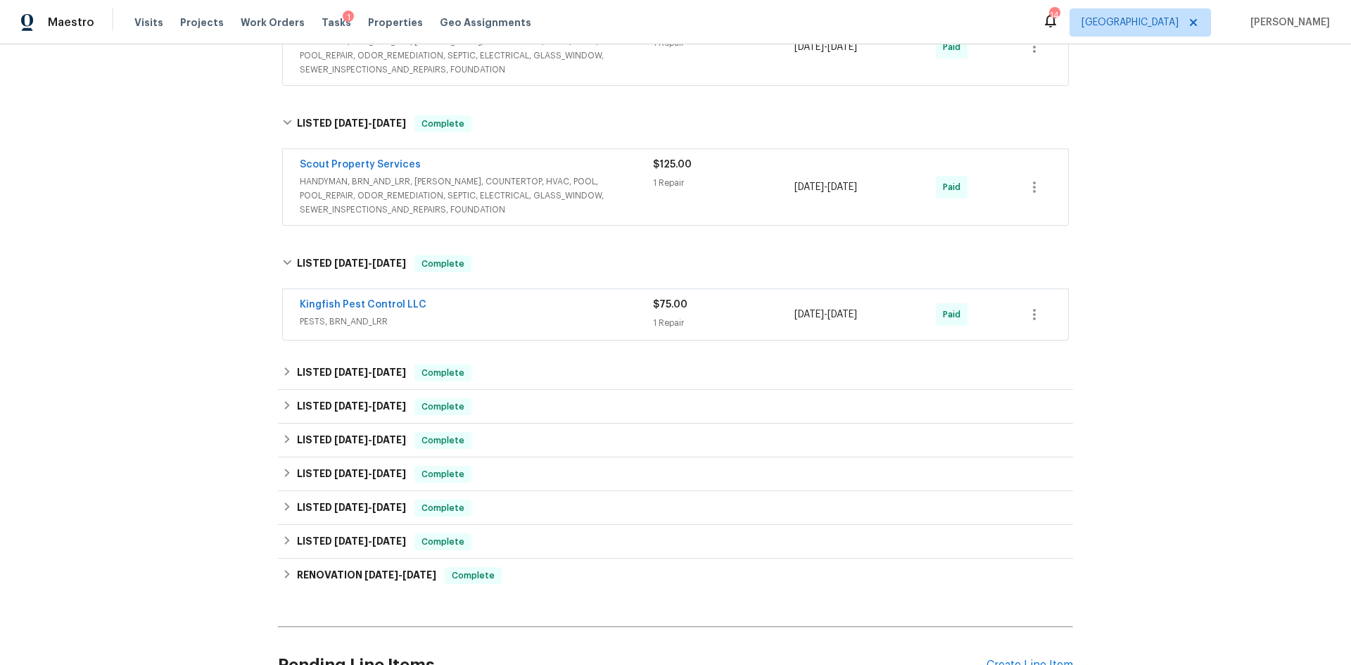
scroll to position [926, 0]
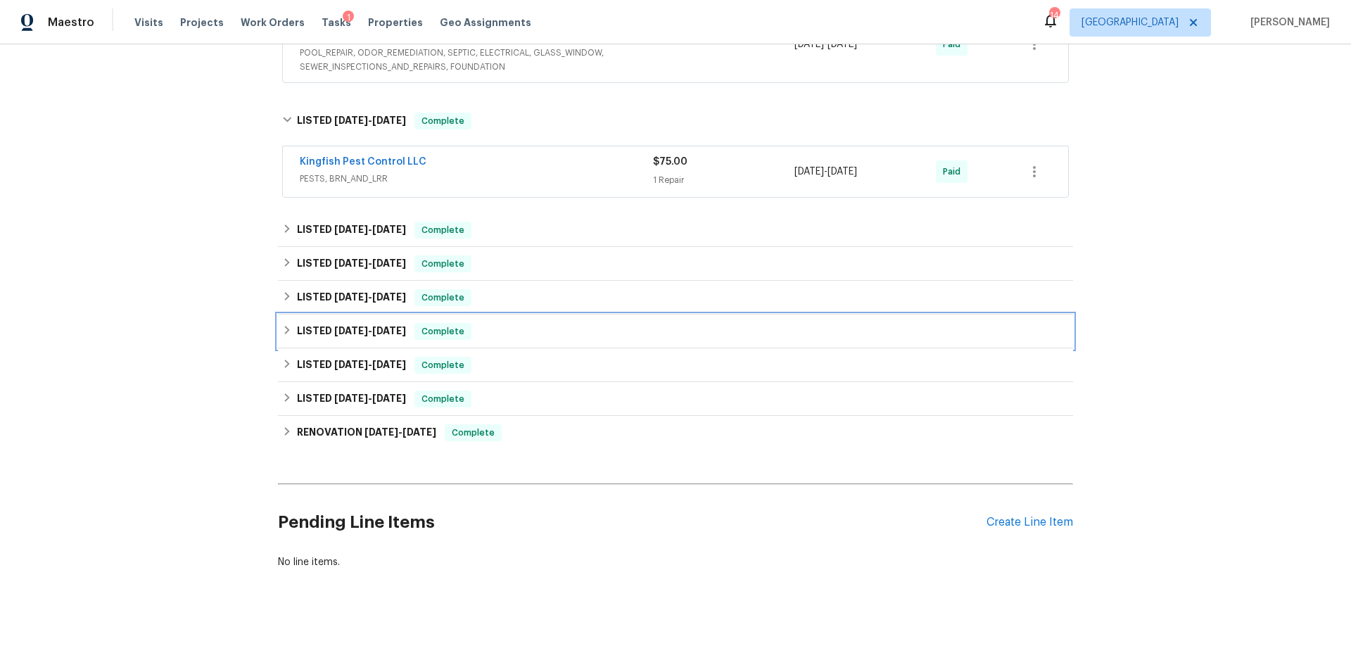
click at [373, 326] on span "[DATE] - [DATE]" at bounding box center [370, 331] width 72 height 10
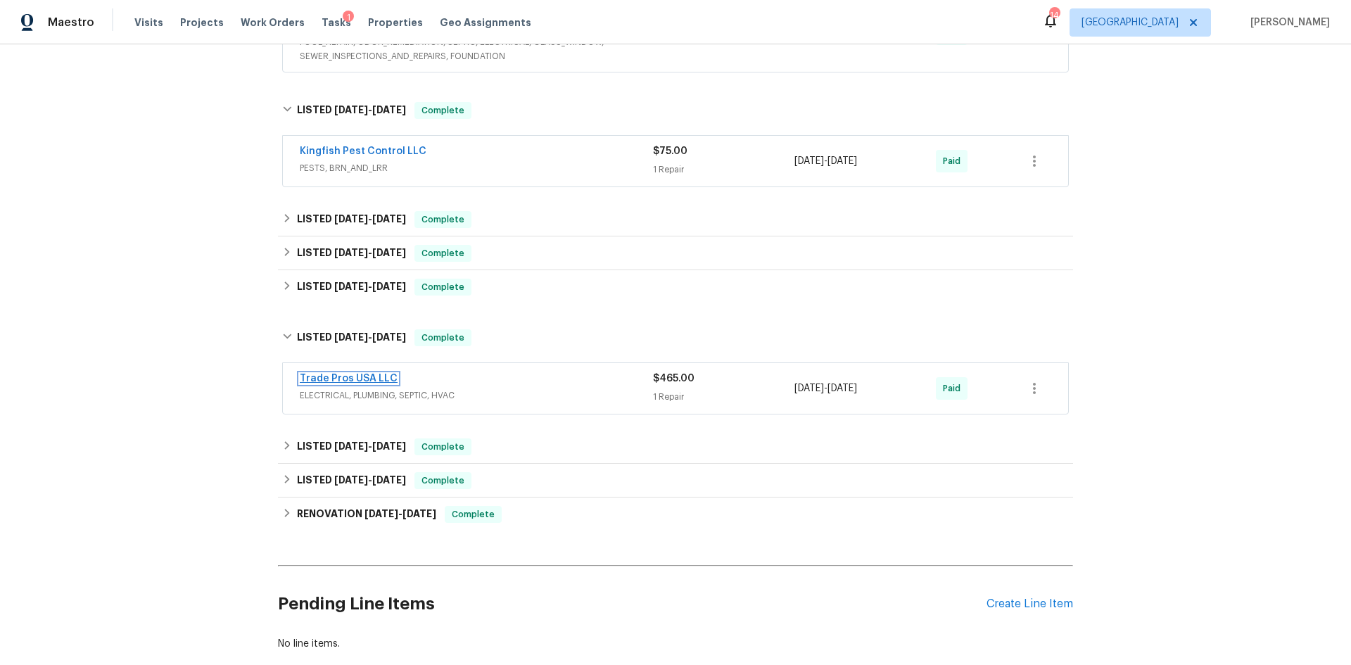
click at [372, 376] on link "Trade Pros USA LLC" at bounding box center [349, 379] width 98 height 10
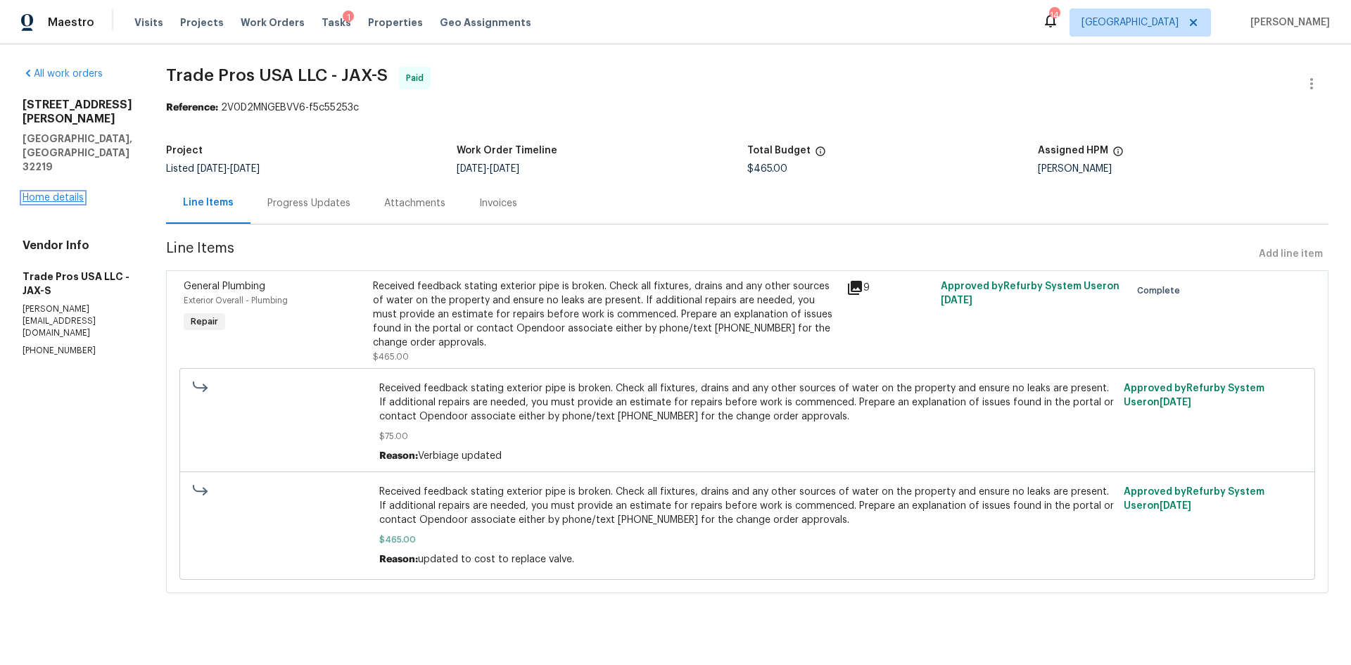
click at [70, 193] on link "Home details" at bounding box center [53, 198] width 61 height 10
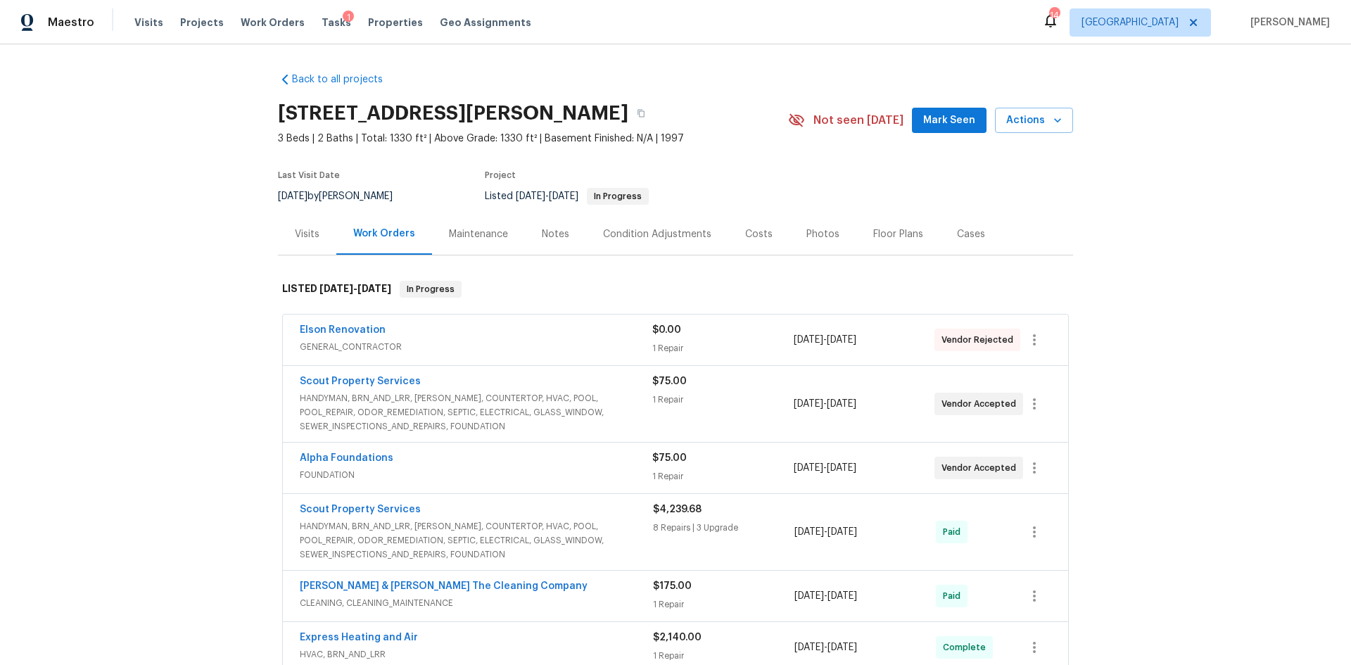
click at [647, 237] on div "Condition Adjustments" at bounding box center [657, 234] width 108 height 14
